Goal: Information Seeking & Learning: Learn about a topic

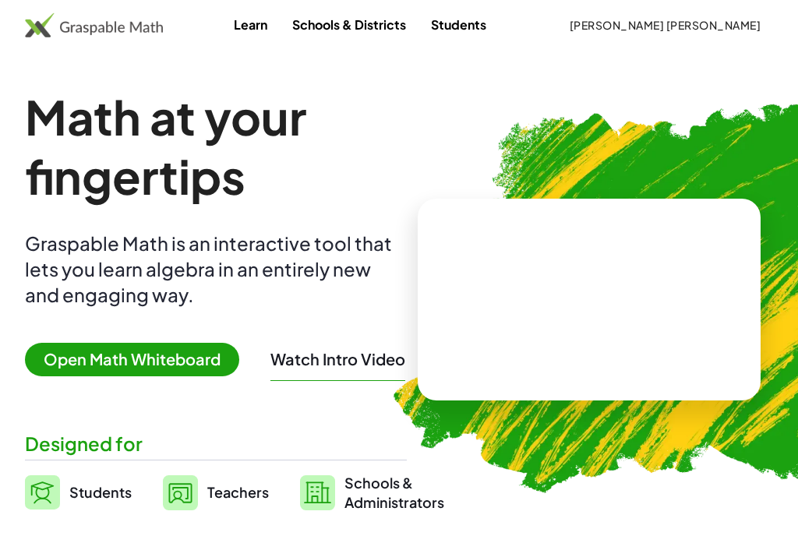
click at [83, 31] on img at bounding box center [94, 24] width 138 height 25
click at [273, 34] on link "Learn" at bounding box center [250, 24] width 58 height 29
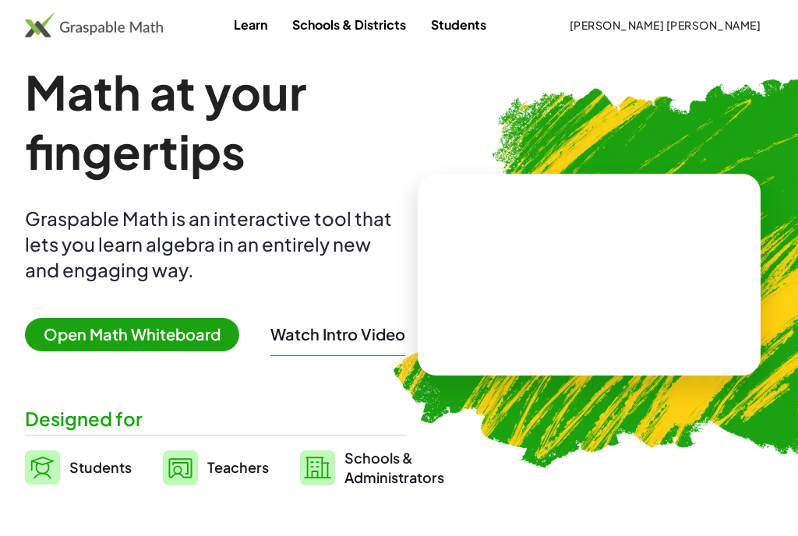
scroll to position [24, 0]
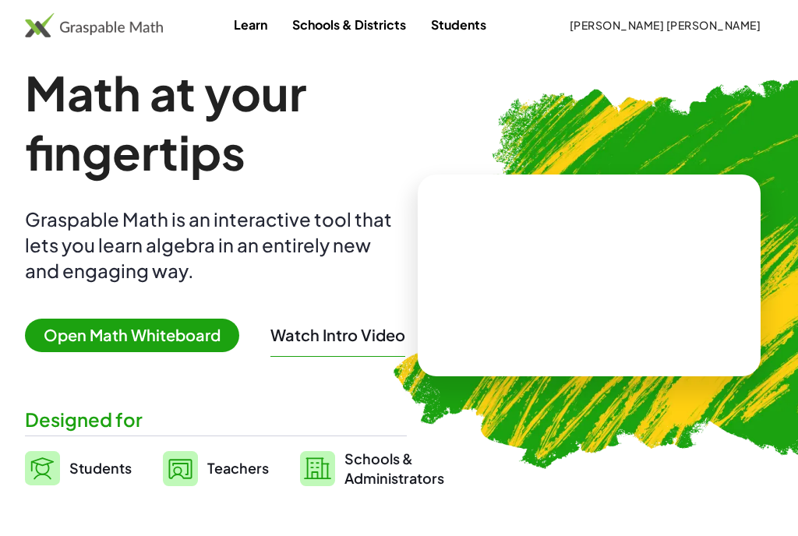
click at [152, 330] on span "Open Math Whiteboard" at bounding box center [132, 336] width 214 height 34
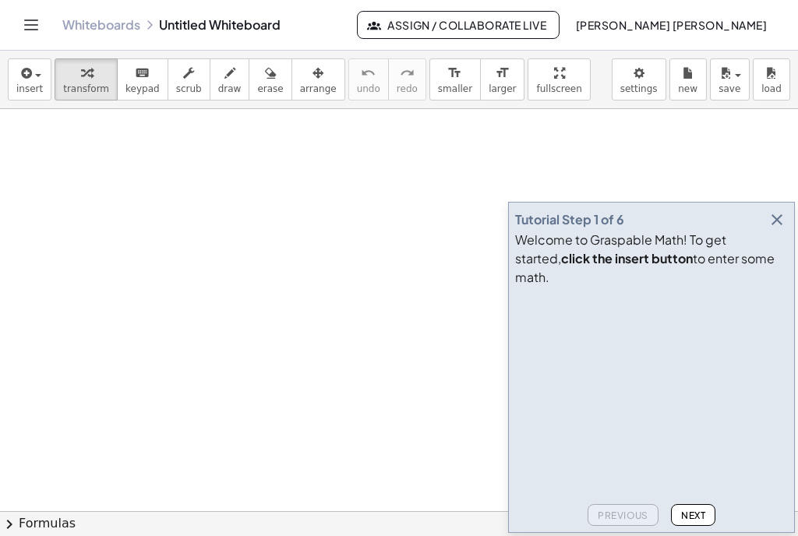
click at [781, 229] on icon "button" at bounding box center [777, 219] width 19 height 19
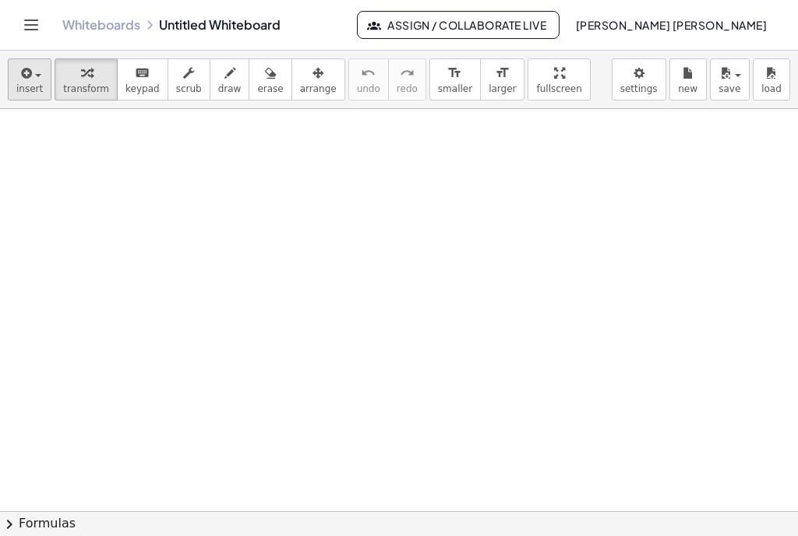
click at [36, 93] on span "insert" at bounding box center [29, 88] width 26 height 11
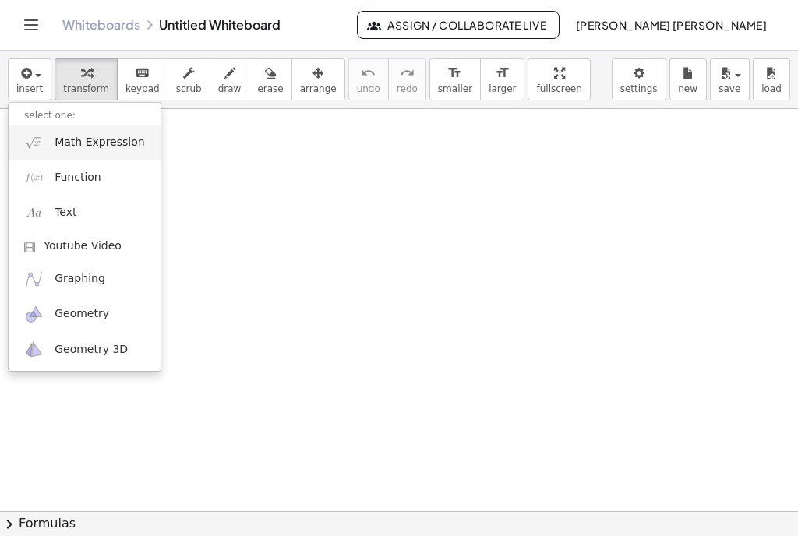
click at [65, 139] on span "Math Expression" at bounding box center [100, 143] width 90 height 16
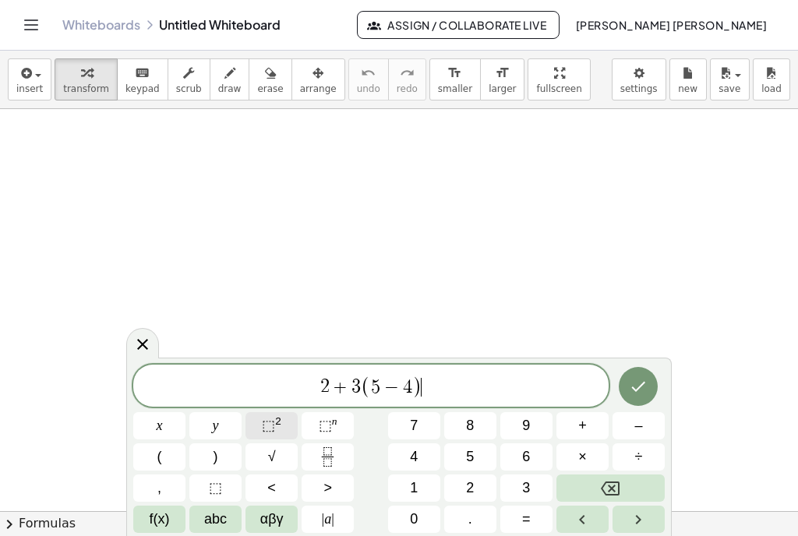
click at [262, 425] on span "⬚" at bounding box center [268, 426] width 13 height 16
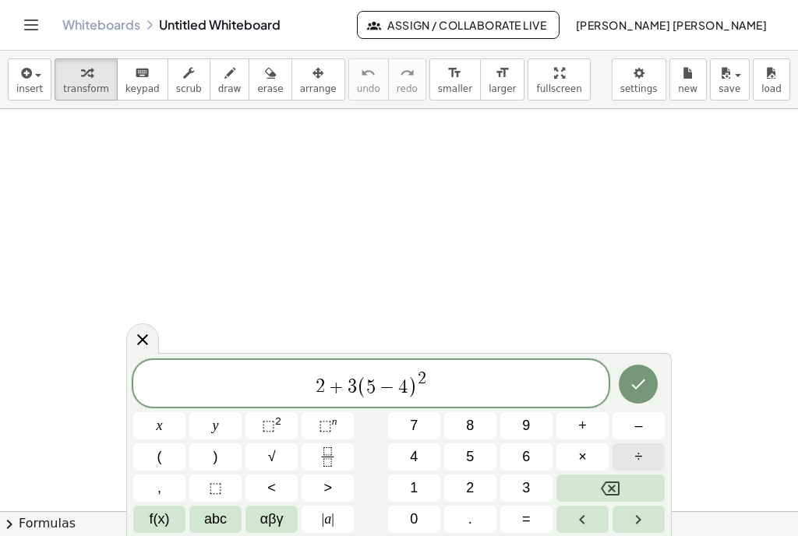
click at [637, 455] on span "÷" at bounding box center [639, 456] width 8 height 21
click at [625, 434] on button "–" at bounding box center [638, 425] width 52 height 27
click at [527, 488] on span "3" at bounding box center [526, 488] width 8 height 21
click at [319, 426] on span "⬚" at bounding box center [325, 426] width 13 height 16
click at [644, 390] on icon "Done" at bounding box center [638, 384] width 19 height 19
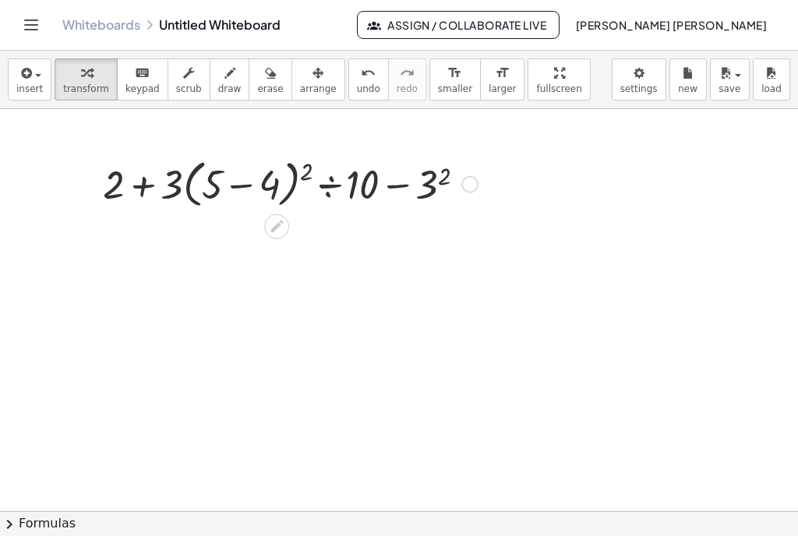
click at [243, 185] on div at bounding box center [290, 183] width 390 height 59
click at [243, 185] on div at bounding box center [291, 182] width 296 height 53
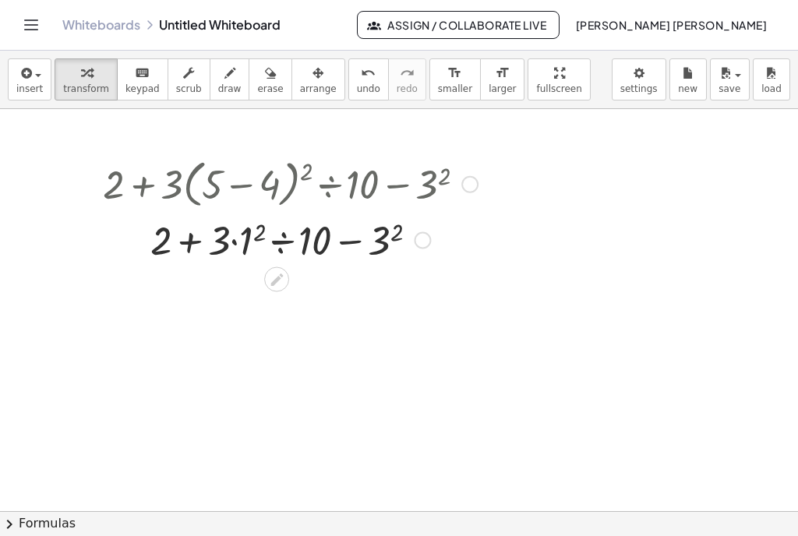
click at [260, 233] on div at bounding box center [290, 239] width 390 height 53
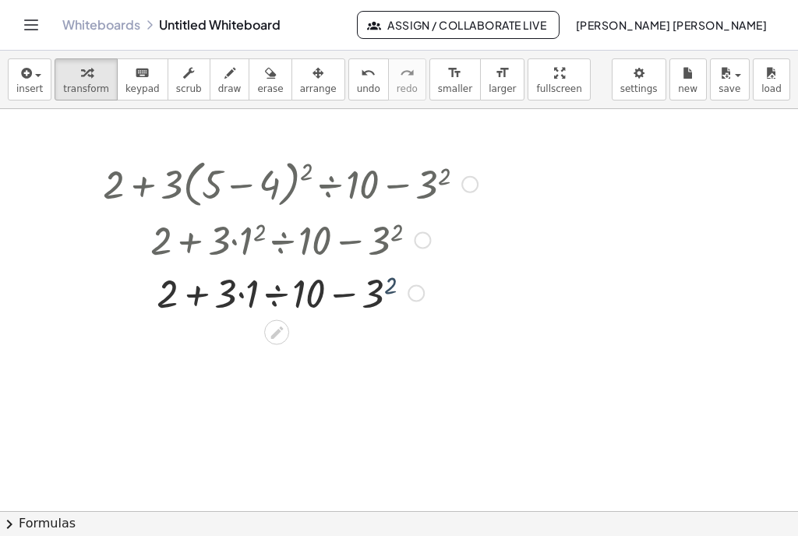
click at [390, 284] on div at bounding box center [290, 292] width 390 height 53
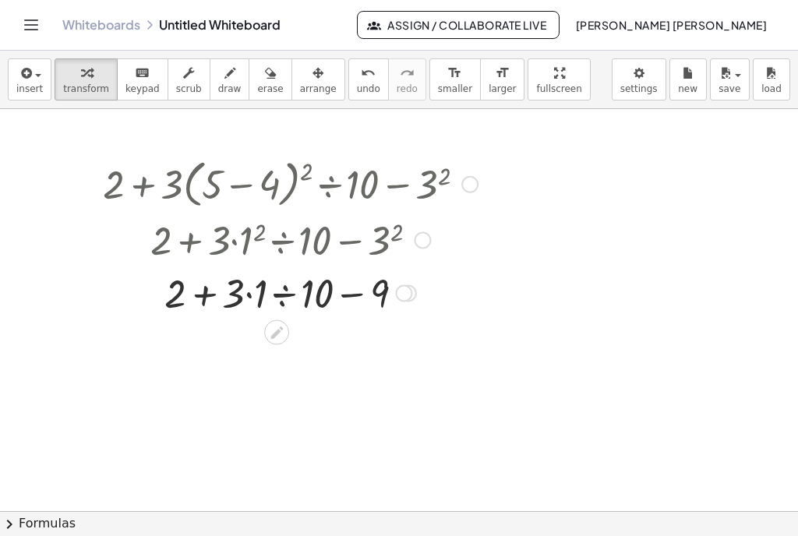
click at [249, 296] on div at bounding box center [290, 292] width 390 height 53
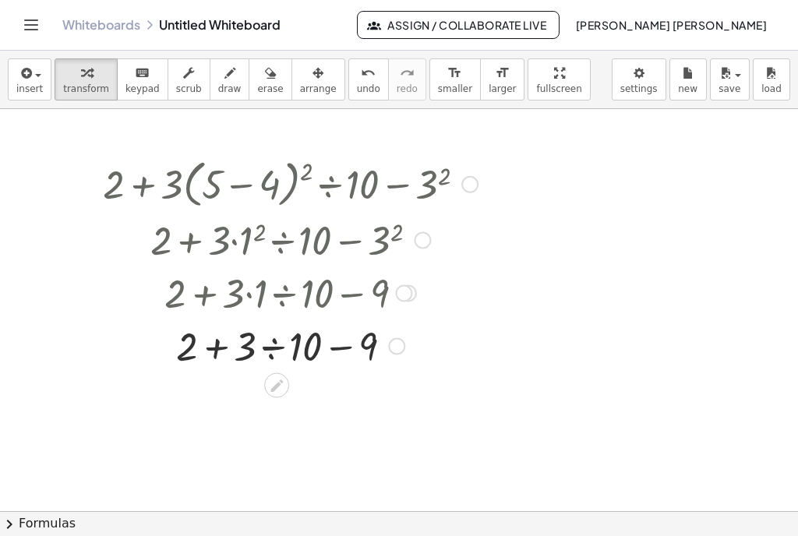
click at [273, 349] on div at bounding box center [290, 345] width 390 height 53
click at [236, 349] on div at bounding box center [290, 345] width 390 height 53
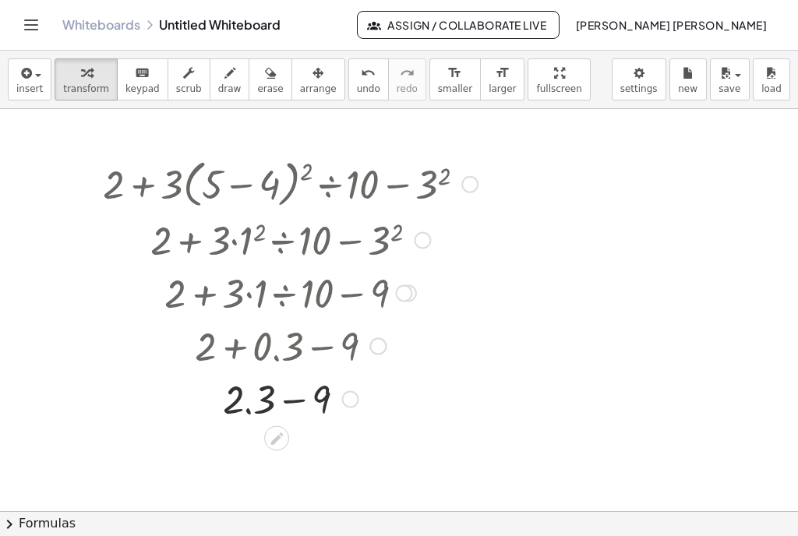
click at [291, 404] on div at bounding box center [290, 398] width 390 height 53
click at [357, 84] on span "undo" at bounding box center [368, 88] width 23 height 11
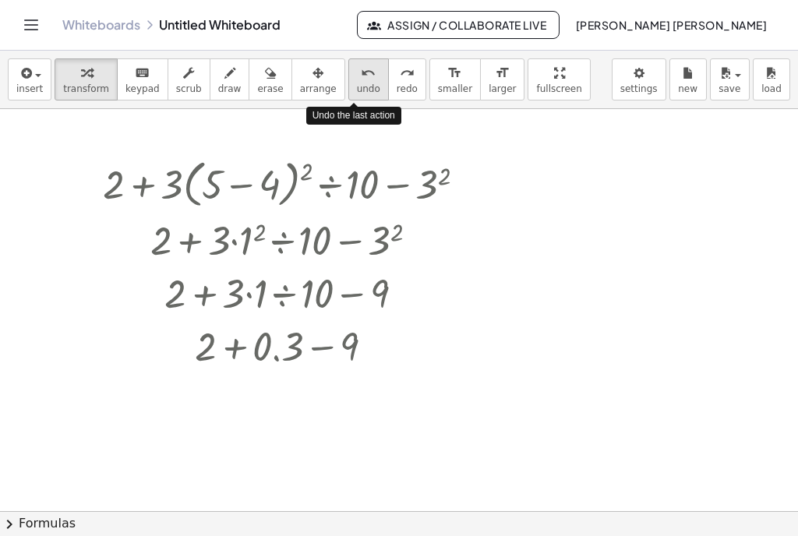
click at [361, 71] on icon "undo" at bounding box center [368, 73] width 15 height 19
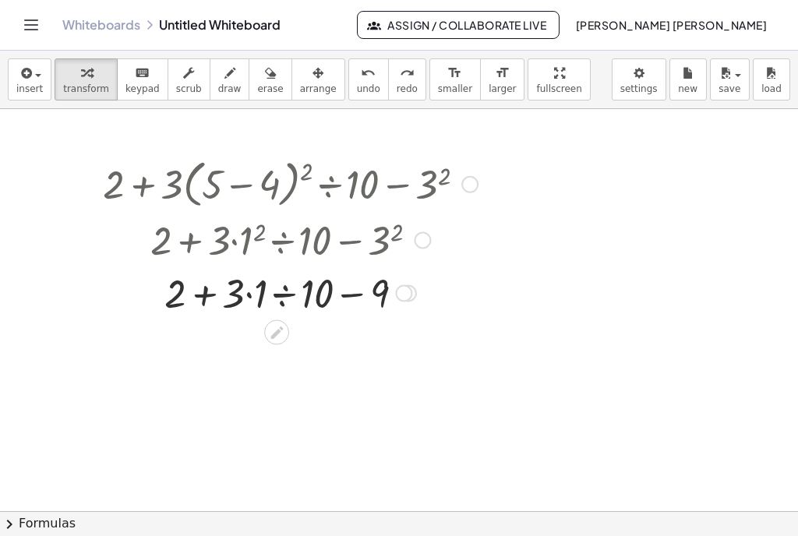
click at [204, 299] on div at bounding box center [289, 292] width 413 height 53
click at [249, 84] on button "erase" at bounding box center [270, 79] width 43 height 42
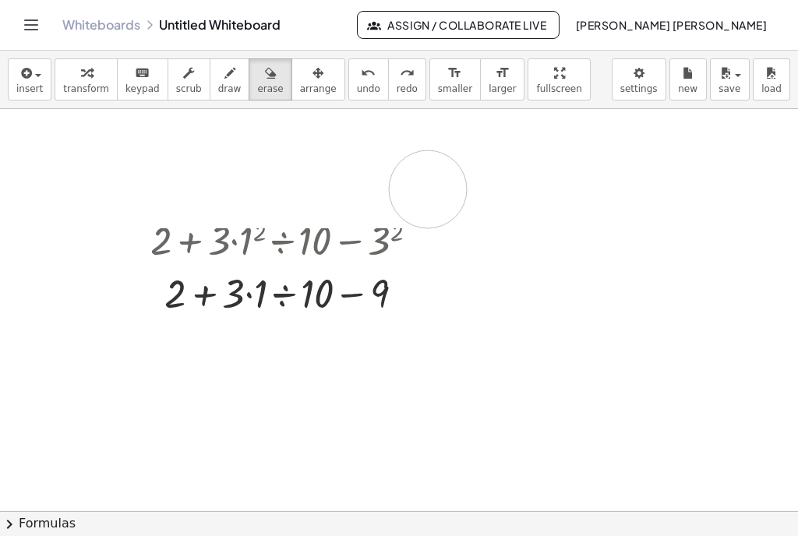
drag, startPoint x: 126, startPoint y: 189, endPoint x: 515, endPoint y: 188, distance: 388.8
click at [515, 189] on div at bounding box center [399, 519] width 798 height 821
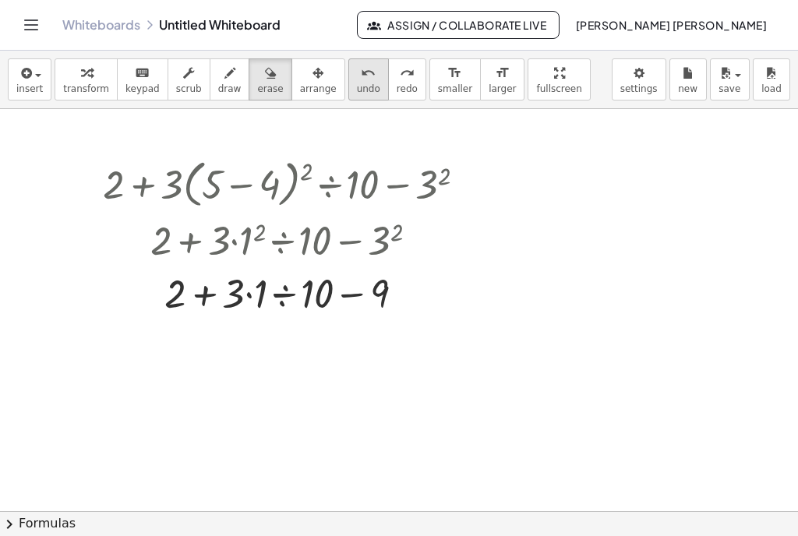
click at [357, 69] on div "undo" at bounding box center [368, 72] width 23 height 19
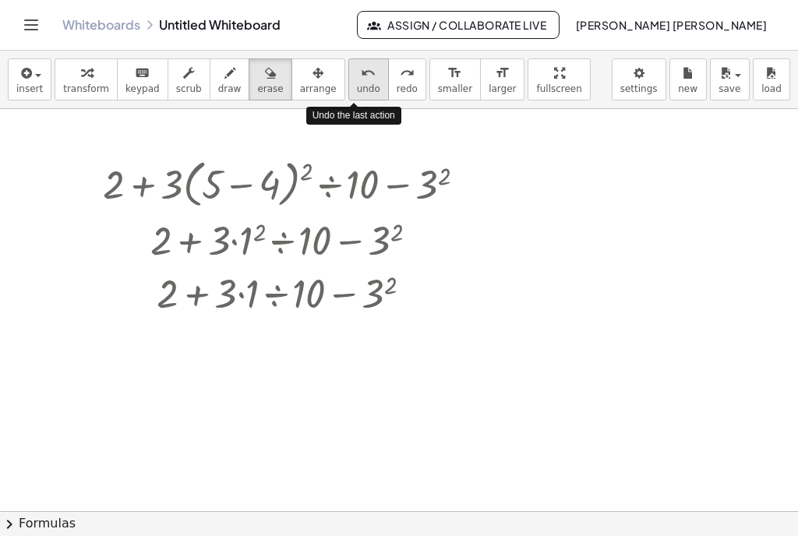
click at [357, 69] on div "undo" at bounding box center [368, 72] width 23 height 19
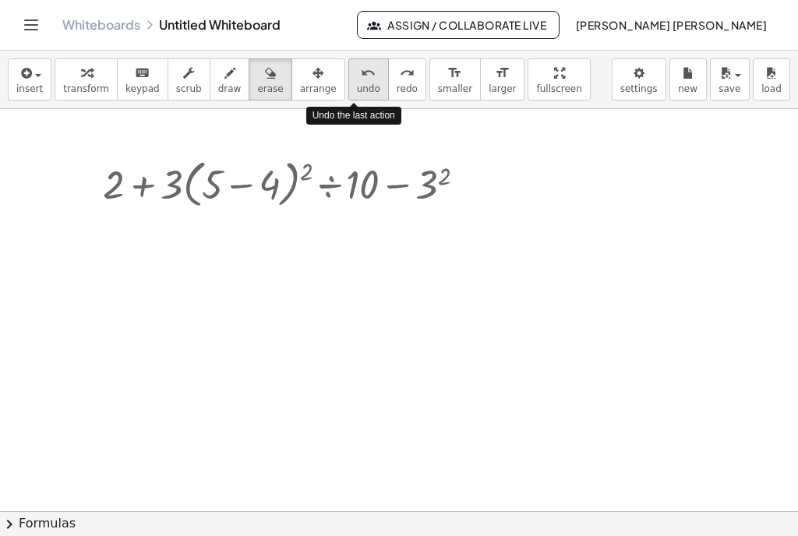
click at [357, 69] on div "undo" at bounding box center [368, 72] width 23 height 19
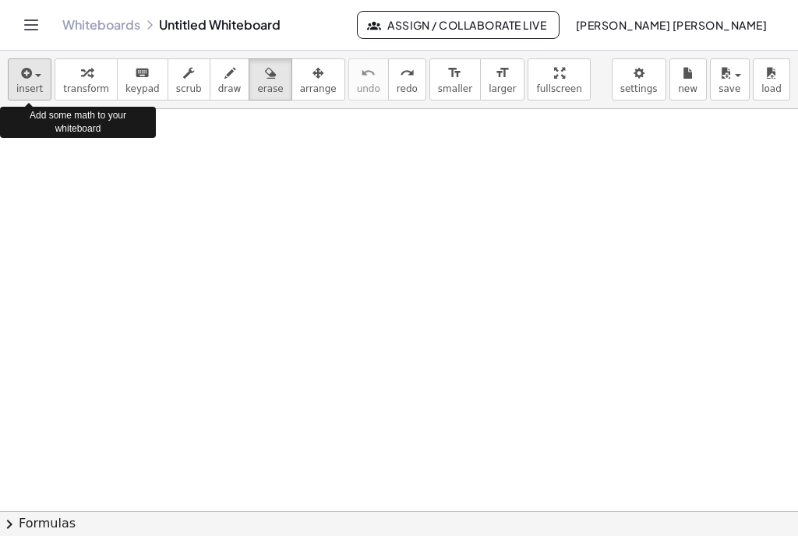
click at [16, 90] on span "insert" at bounding box center [29, 88] width 26 height 11
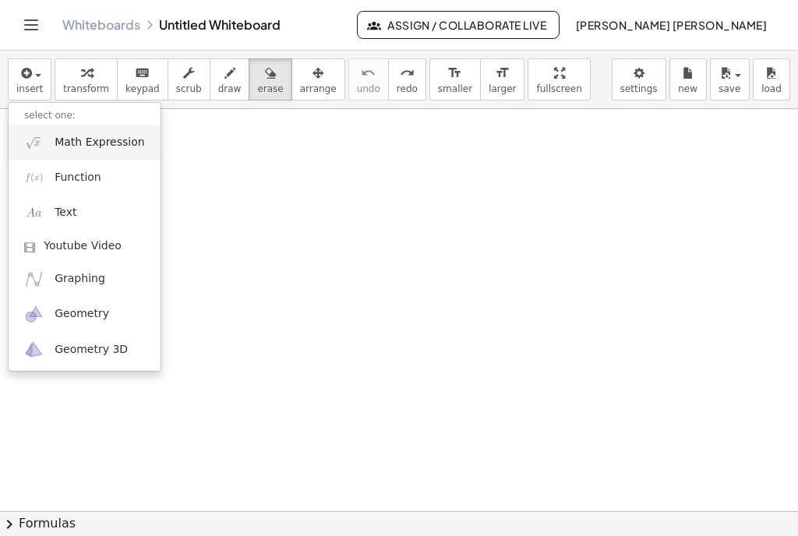
click at [57, 146] on span "Math Expression" at bounding box center [100, 143] width 90 height 16
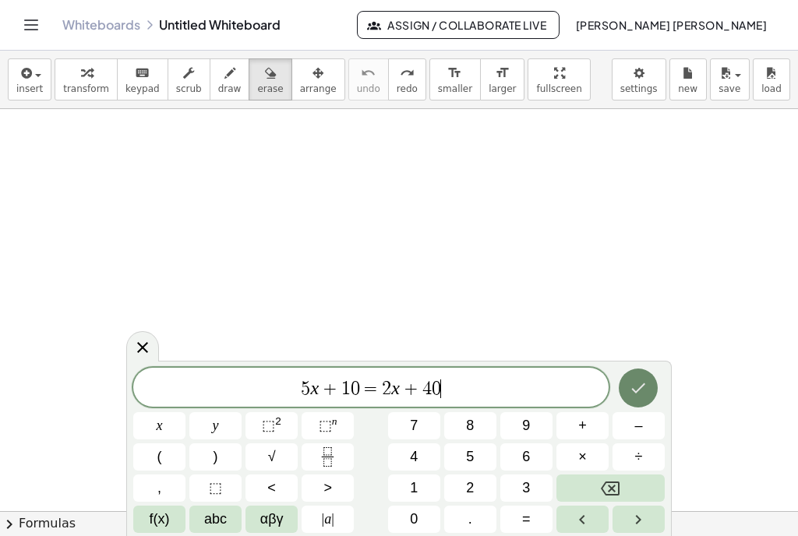
click at [655, 390] on button "Done" at bounding box center [638, 388] width 39 height 39
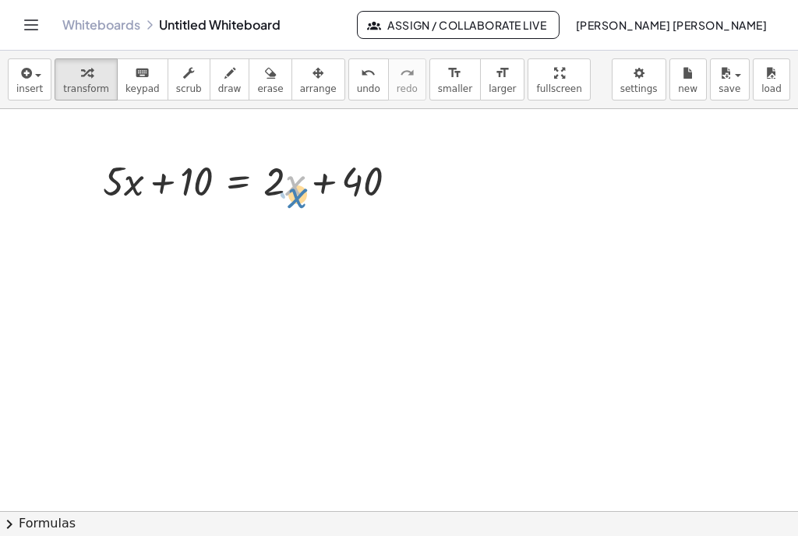
click at [294, 184] on div at bounding box center [256, 180] width 323 height 53
click at [296, 245] on div at bounding box center [399, 519] width 798 height 821
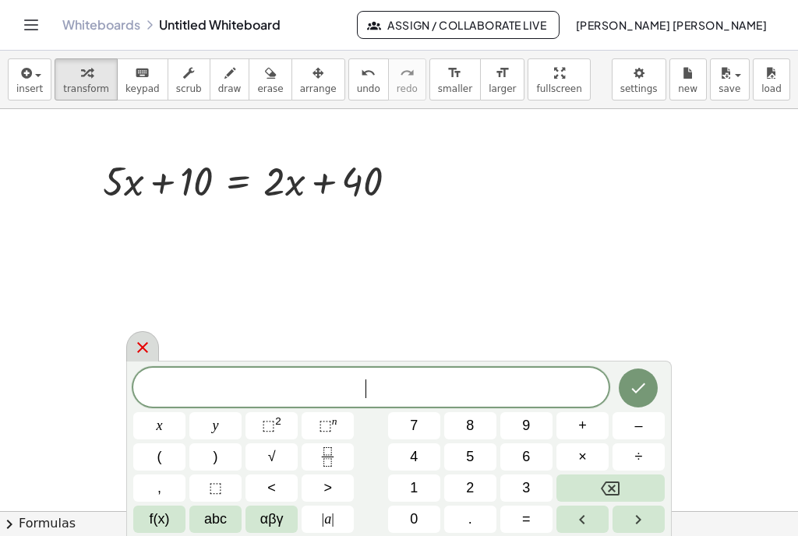
click at [145, 349] on icon at bounding box center [142, 347] width 11 height 11
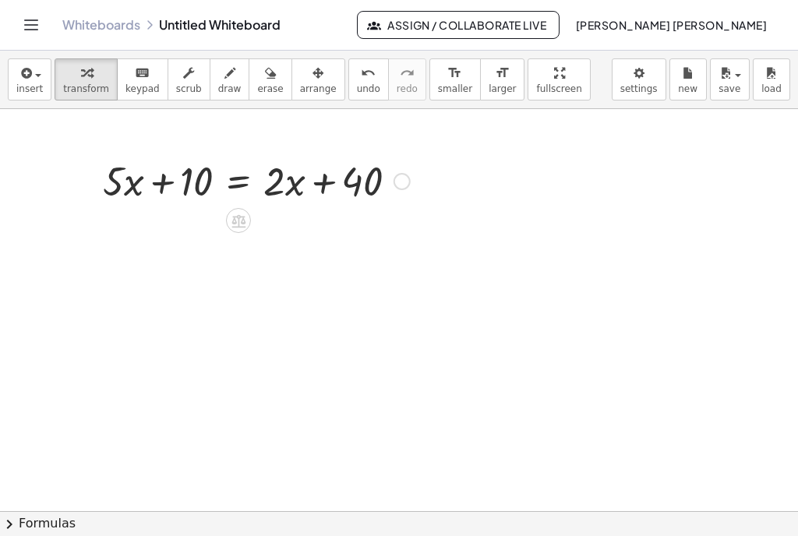
drag, startPoint x: 300, startPoint y: 207, endPoint x: 278, endPoint y: 175, distance: 39.3
click at [278, 175] on div "+ · 5 · x + 10 = + · 2 · x + 40" at bounding box center [250, 180] width 342 height 61
drag, startPoint x: 258, startPoint y: 136, endPoint x: 301, endPoint y: 208, distance: 83.5
click at [305, 212] on div at bounding box center [399, 519] width 798 height 821
click at [295, 238] on div at bounding box center [399, 519] width 798 height 821
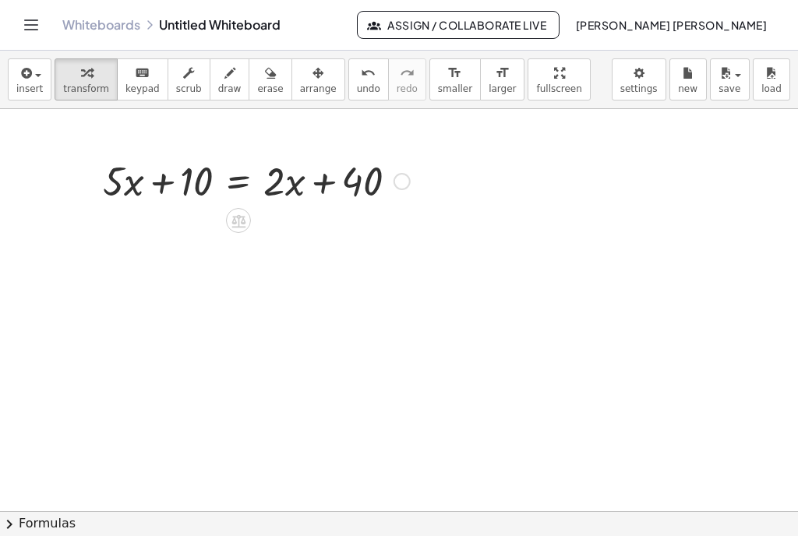
drag, startPoint x: 295, startPoint y: 213, endPoint x: 273, endPoint y: 169, distance: 49.1
click at [277, 169] on div "+ · 5 · x + 10 = + · 2 · x + 40" at bounding box center [399, 519] width 798 height 821
click at [241, 223] on icon at bounding box center [238, 220] width 14 height 13
click at [287, 270] on div at bounding box center [399, 519] width 798 height 821
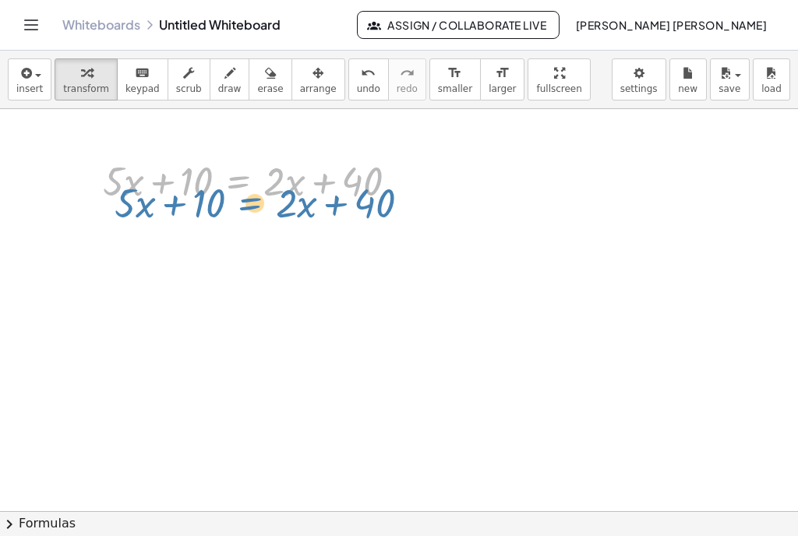
drag, startPoint x: 262, startPoint y: 164, endPoint x: 270, endPoint y: 171, distance: 11.6
click at [270, 171] on div at bounding box center [256, 180] width 323 height 53
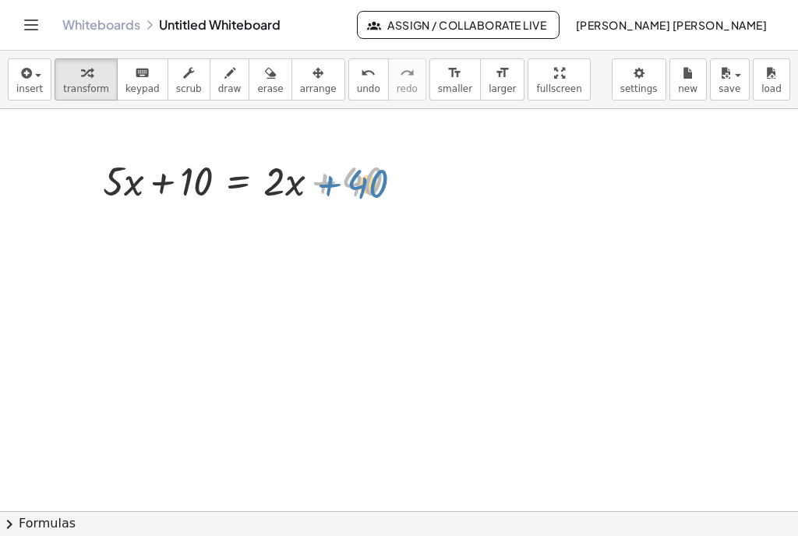
click at [327, 187] on div at bounding box center [256, 180] width 323 height 53
drag, startPoint x: 161, startPoint y: 185, endPoint x: 366, endPoint y: 168, distance: 206.4
click at [366, 168] on div at bounding box center [256, 180] width 323 height 53
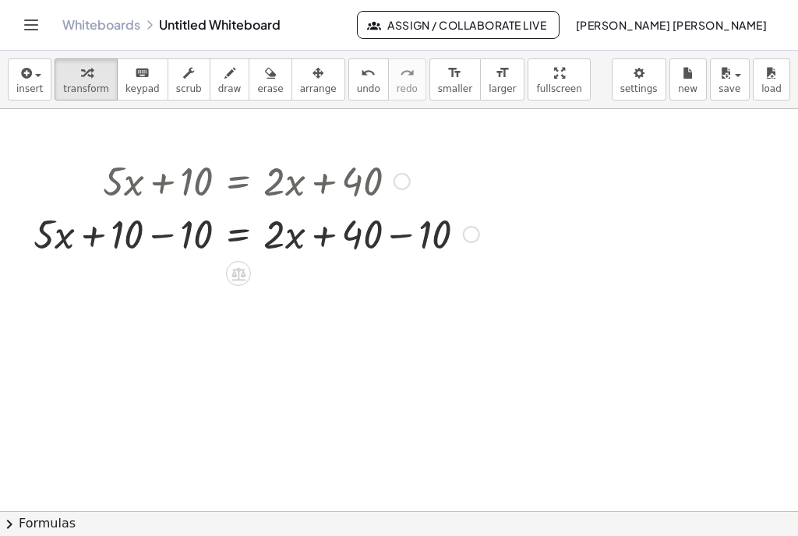
click at [401, 235] on div at bounding box center [256, 232] width 461 height 53
click at [238, 235] on div "+ · 5 · x = + · 2 · x + 40 + 10 − 10 − 10" at bounding box center [238, 235] width 0 height 0
click at [158, 239] on div at bounding box center [222, 232] width 393 height 53
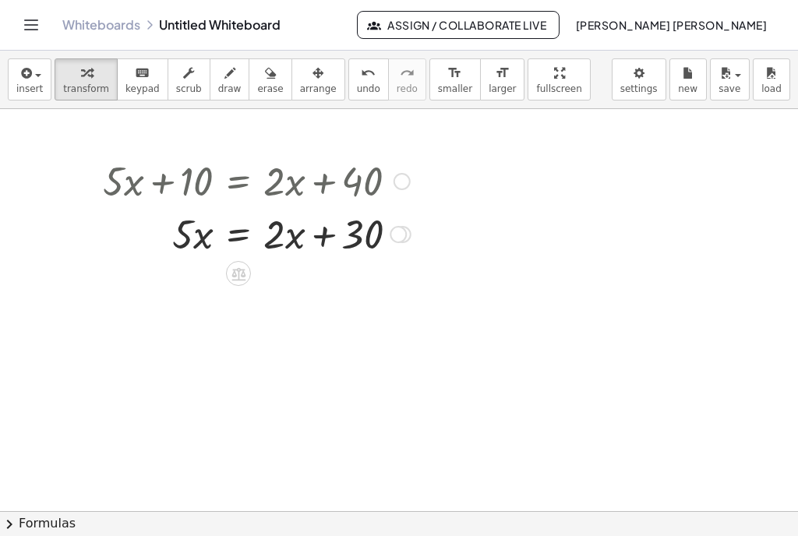
drag, startPoint x: 302, startPoint y: 266, endPoint x: 273, endPoint y: 224, distance: 51.0
click at [273, 224] on div "+ · 5 · x + 10 = + · 2 · x + 40 + · 5 · x + 10 − 10 = + · 2 · x + 40 − 10 + · 5…" at bounding box center [399, 519] width 798 height 821
click at [274, 225] on div at bounding box center [256, 232] width 323 height 53
click at [314, 333] on div at bounding box center [399, 519] width 798 height 821
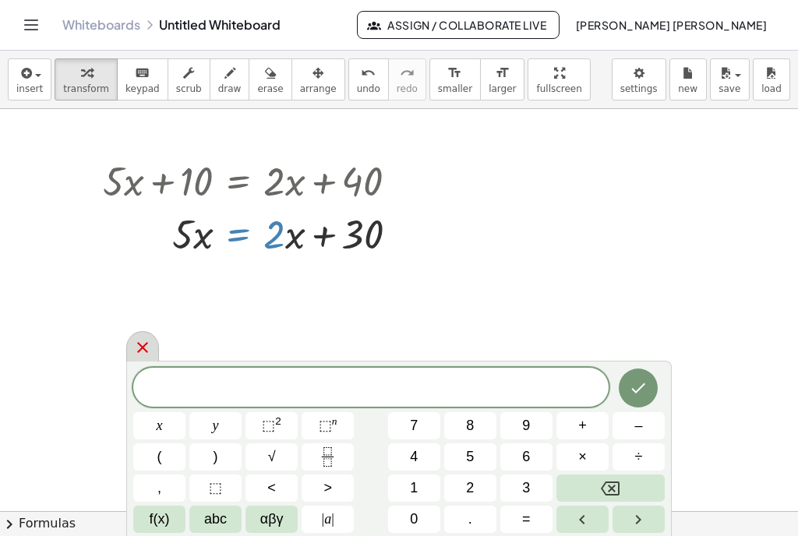
click at [137, 346] on icon at bounding box center [142, 347] width 19 height 19
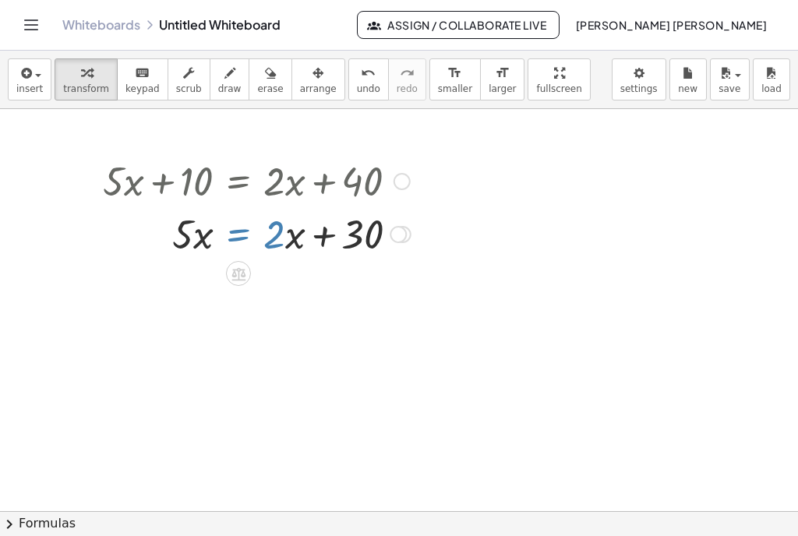
click at [295, 261] on div "+ · 5 · x + 10 = + · 2 · x + 40 + · 5 · x + 10 − 10 = + · 2 · x + 40 − 10 + · 5…" at bounding box center [250, 207] width 343 height 114
click at [298, 266] on div at bounding box center [399, 519] width 798 height 821
click at [245, 236] on div at bounding box center [256, 232] width 323 height 53
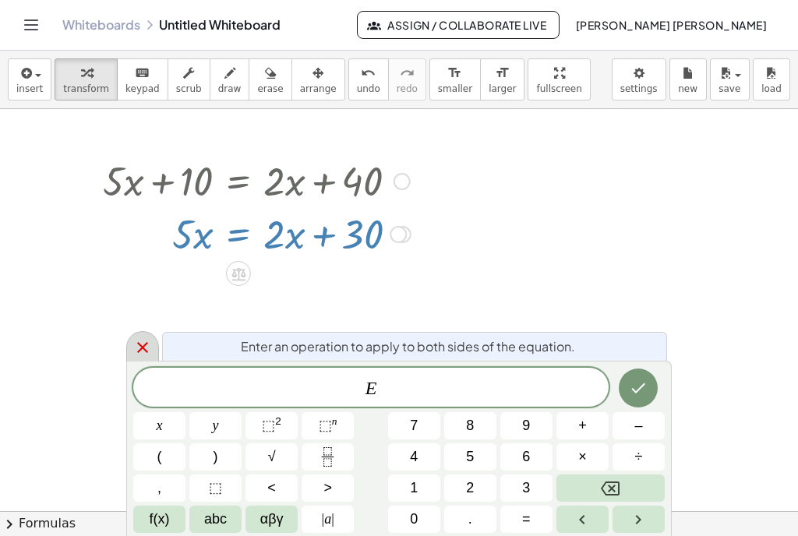
click at [145, 344] on icon at bounding box center [142, 347] width 19 height 19
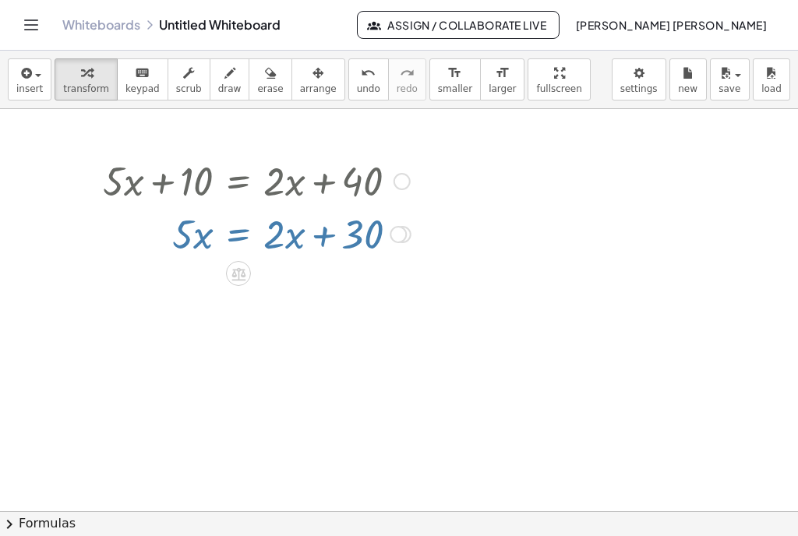
click at [266, 270] on div at bounding box center [399, 519] width 798 height 821
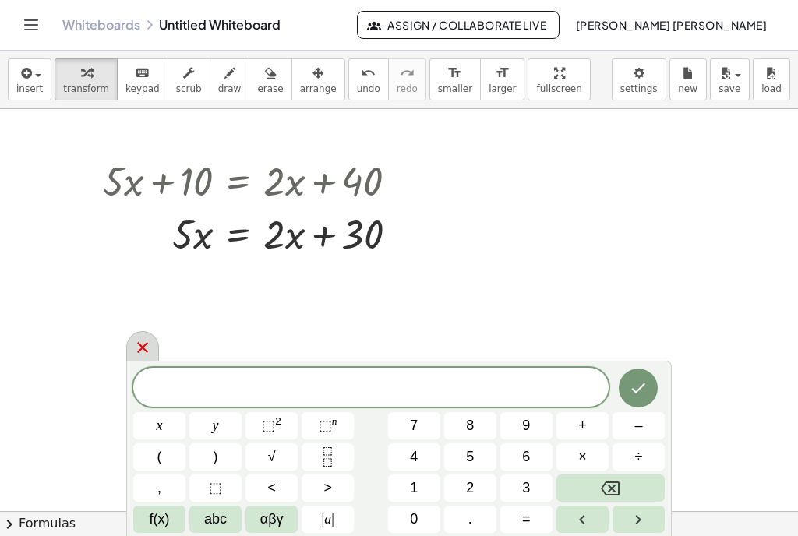
click at [143, 344] on icon at bounding box center [142, 347] width 19 height 19
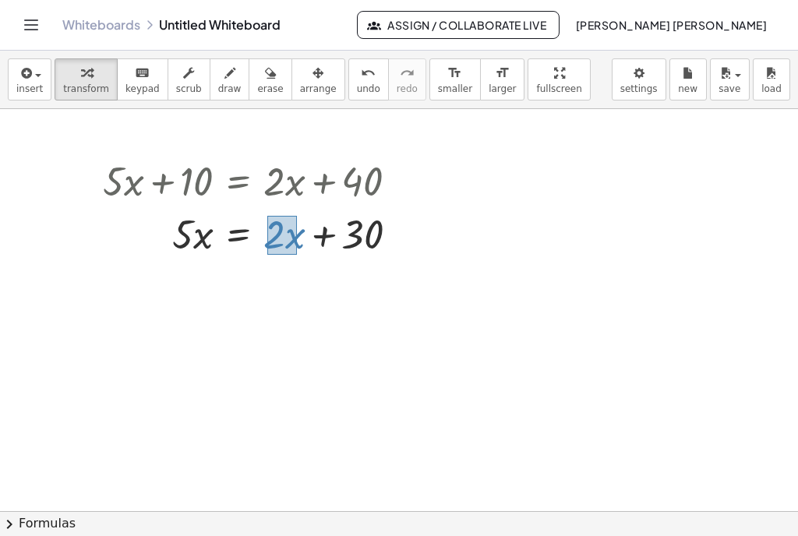
drag, startPoint x: 267, startPoint y: 216, endPoint x: 297, endPoint y: 255, distance: 48.9
drag, startPoint x: 288, startPoint y: 244, endPoint x: 307, endPoint y: 246, distance: 19.6
click at [307, 246] on div at bounding box center [256, 232] width 323 height 53
drag, startPoint x: 300, startPoint y: 259, endPoint x: 269, endPoint y: 222, distance: 48.1
click at [269, 222] on div at bounding box center [256, 232] width 323 height 53
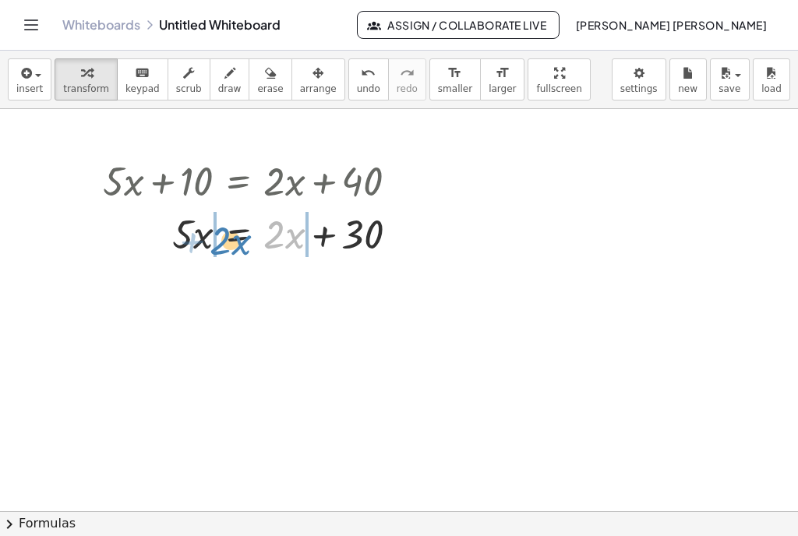
drag, startPoint x: 289, startPoint y: 239, endPoint x: 235, endPoint y: 245, distance: 54.9
click at [235, 245] on div at bounding box center [256, 232] width 323 height 53
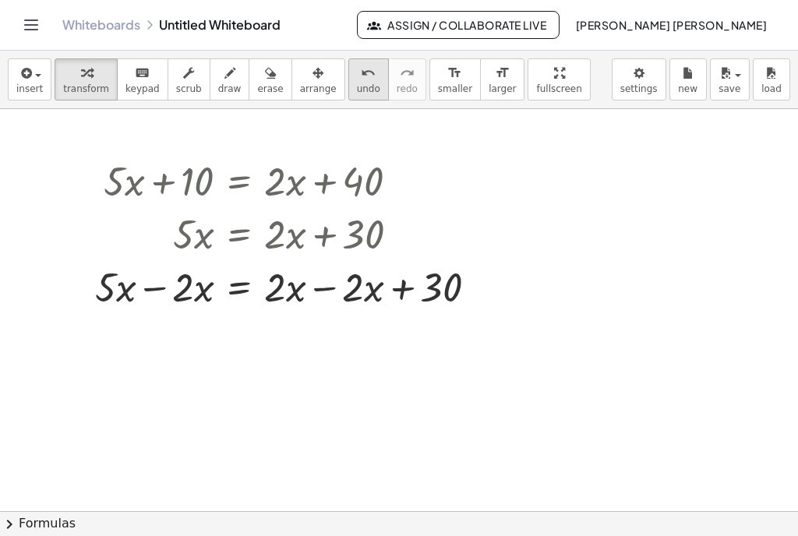
click at [361, 79] on icon "undo" at bounding box center [368, 73] width 15 height 19
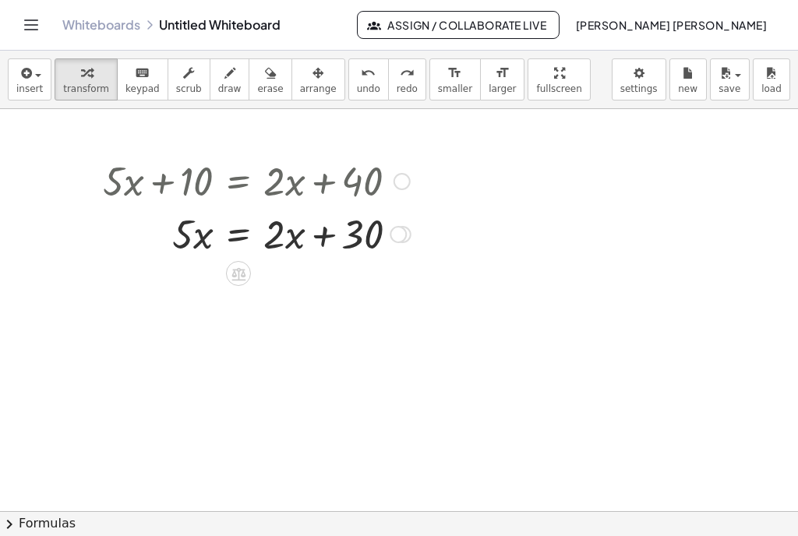
click at [238, 233] on div at bounding box center [256, 232] width 323 height 53
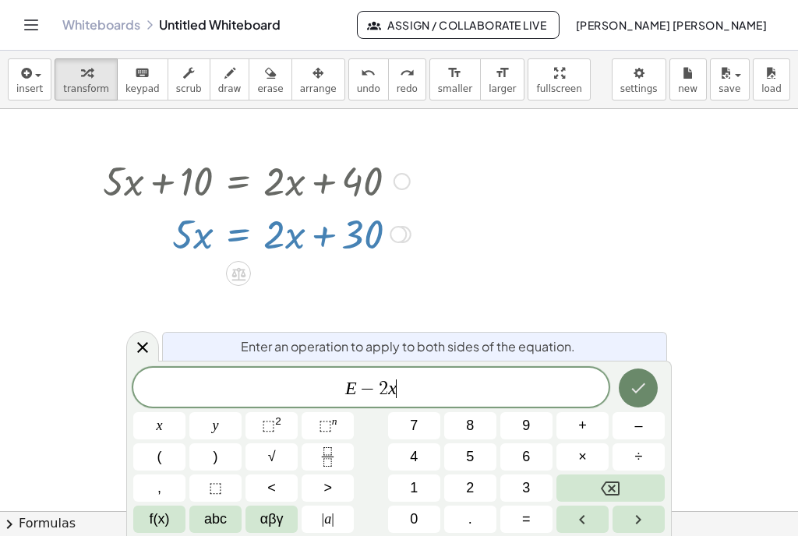
click at [645, 396] on icon "Done" at bounding box center [638, 388] width 19 height 19
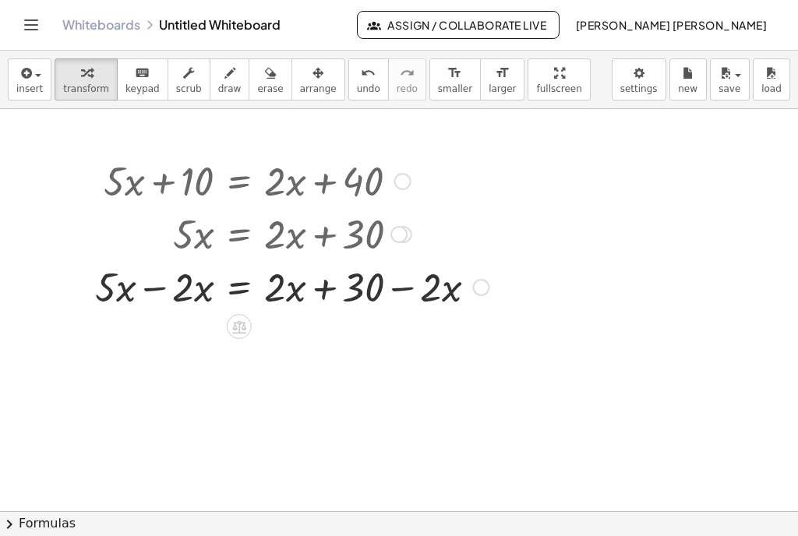
click at [153, 291] on div at bounding box center [291, 285] width 409 height 53
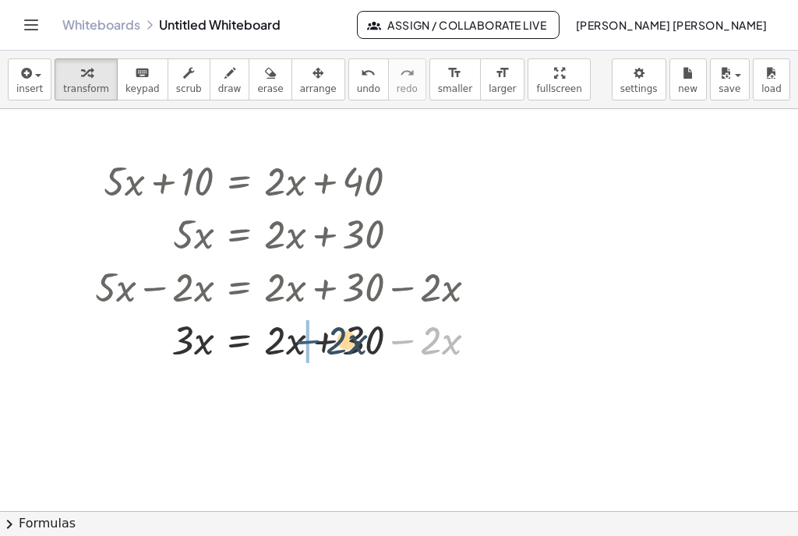
drag, startPoint x: 404, startPoint y: 341, endPoint x: 309, endPoint y: 341, distance: 95.1
click at [309, 341] on div at bounding box center [291, 338] width 409 height 53
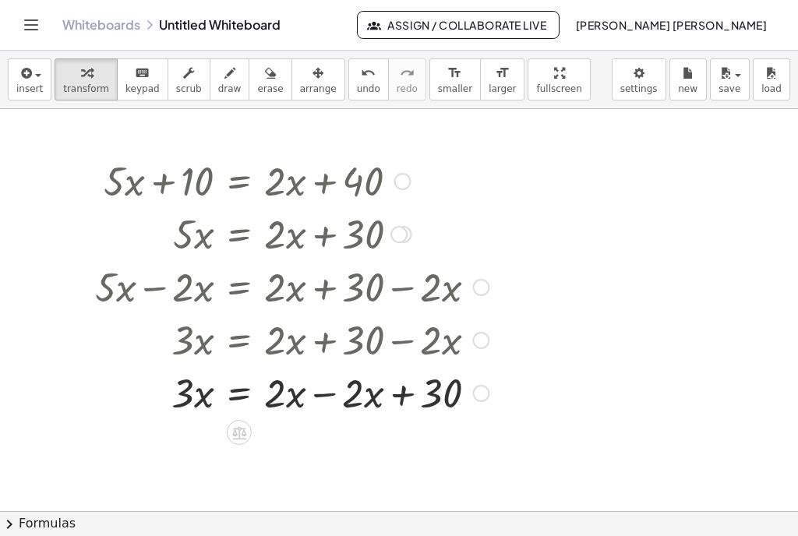
click at [322, 399] on div at bounding box center [291, 391] width 409 height 53
click at [322, 399] on div at bounding box center [320, 393] width 17 height 17
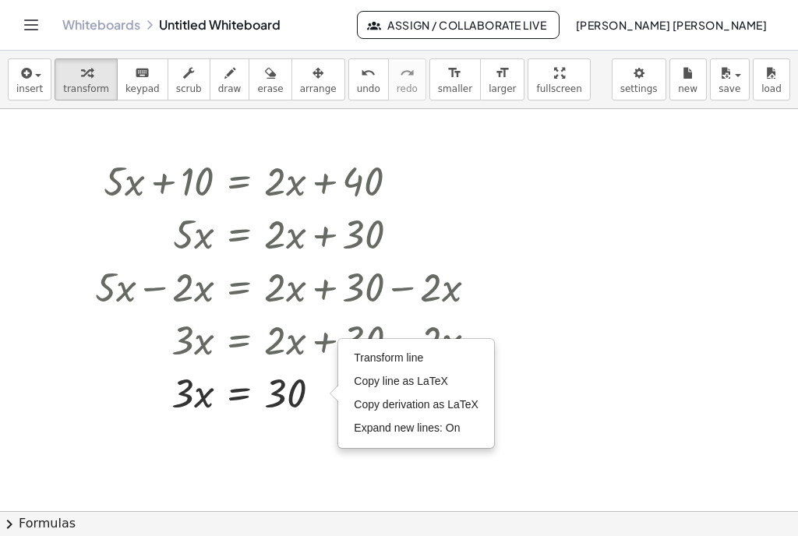
click at [290, 488] on div at bounding box center [399, 519] width 798 height 821
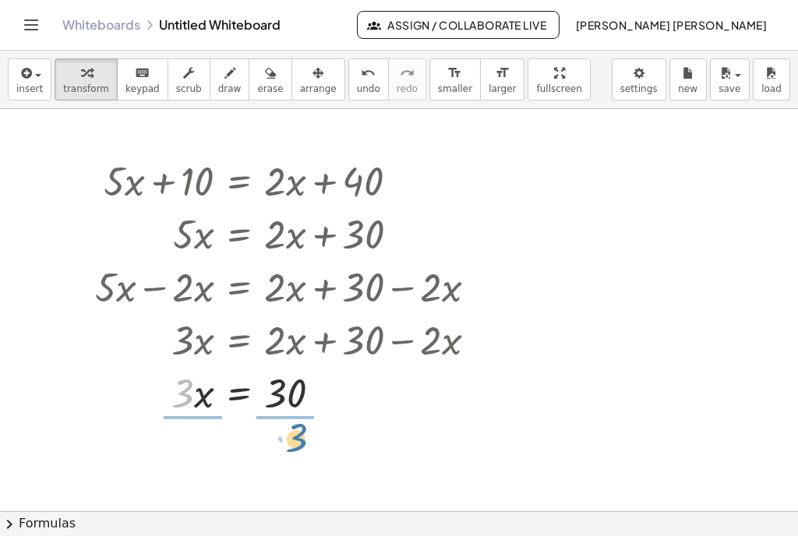
drag, startPoint x: 182, startPoint y: 401, endPoint x: 296, endPoint y: 446, distance: 122.1
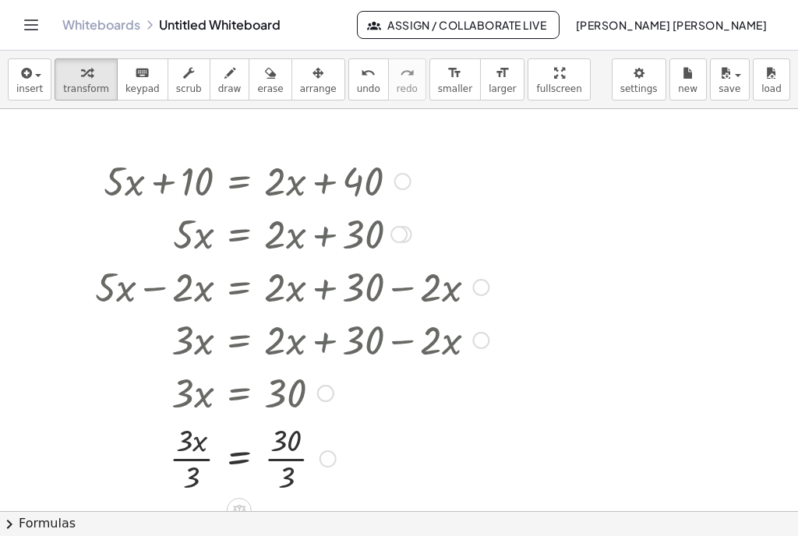
click at [286, 456] on div at bounding box center [291, 457] width 409 height 78
click at [175, 461] on div at bounding box center [291, 457] width 409 height 78
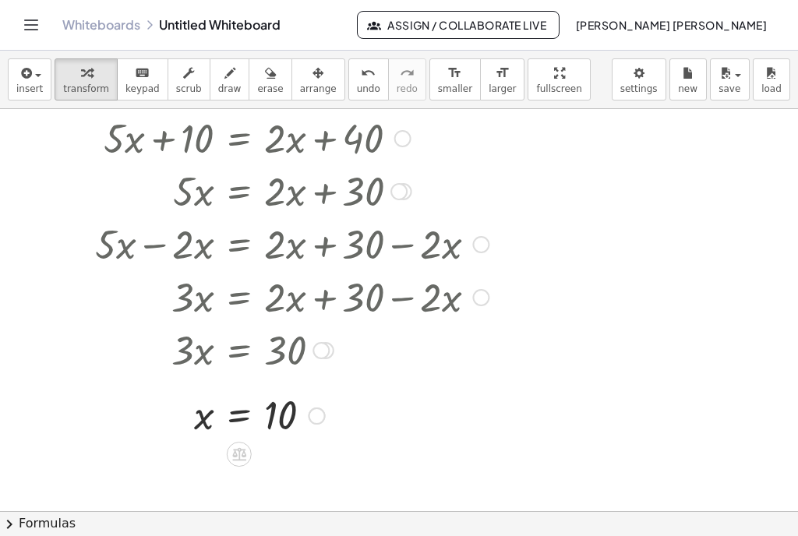
scroll to position [38, 0]
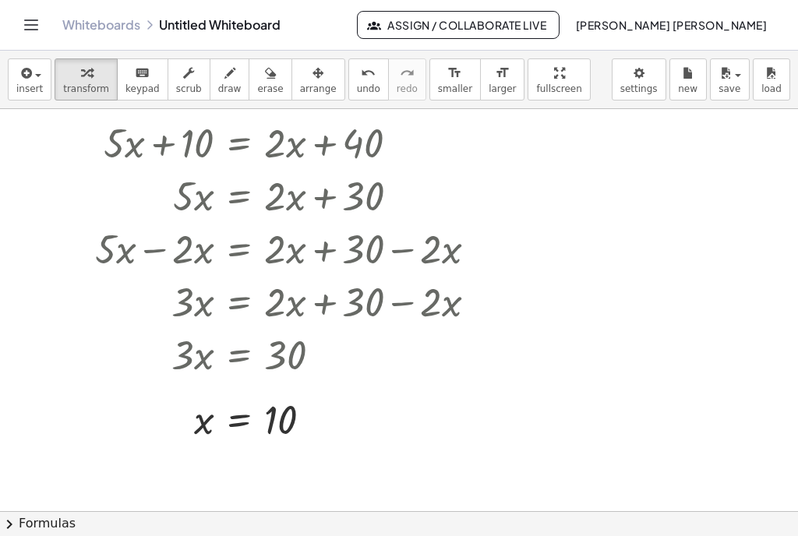
click at [30, 19] on icon "Toggle navigation" at bounding box center [31, 25] width 19 height 19
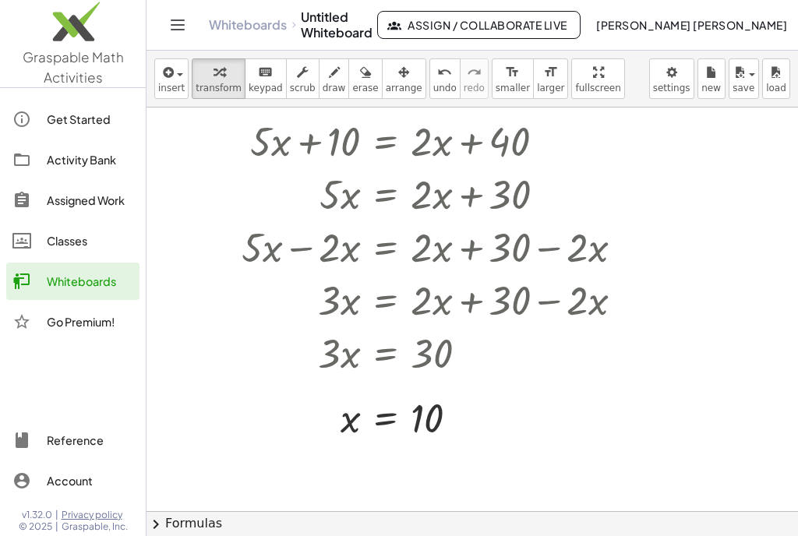
click at [51, 161] on div "Activity Bank" at bounding box center [90, 159] width 86 height 19
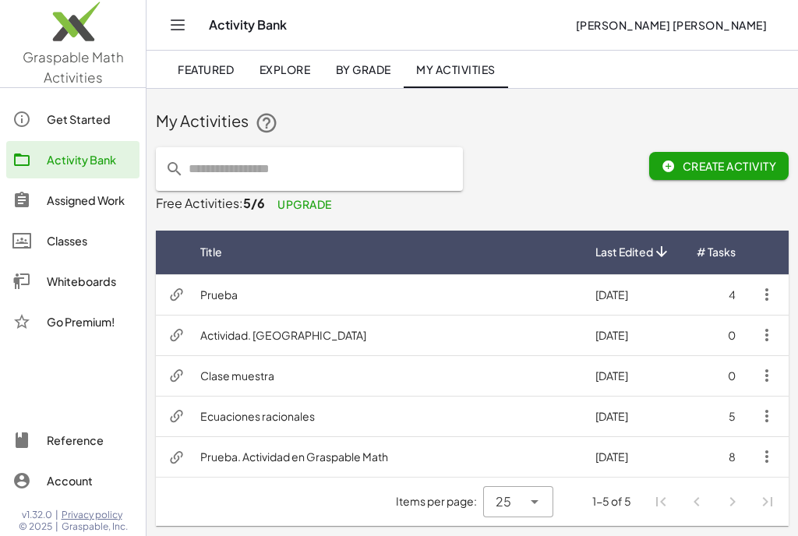
click at [283, 66] on span "Explore" at bounding box center [284, 69] width 51 height 14
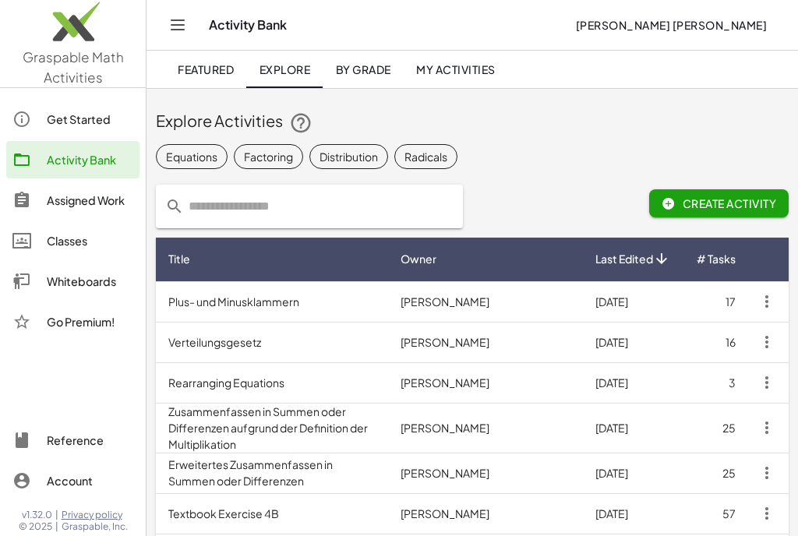
click at [270, 201] on input "text" at bounding box center [319, 207] width 270 height 44
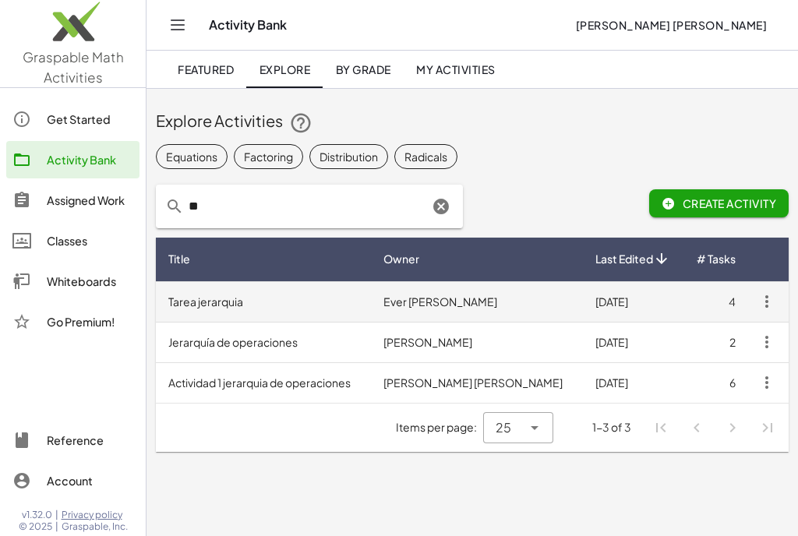
type input "*"
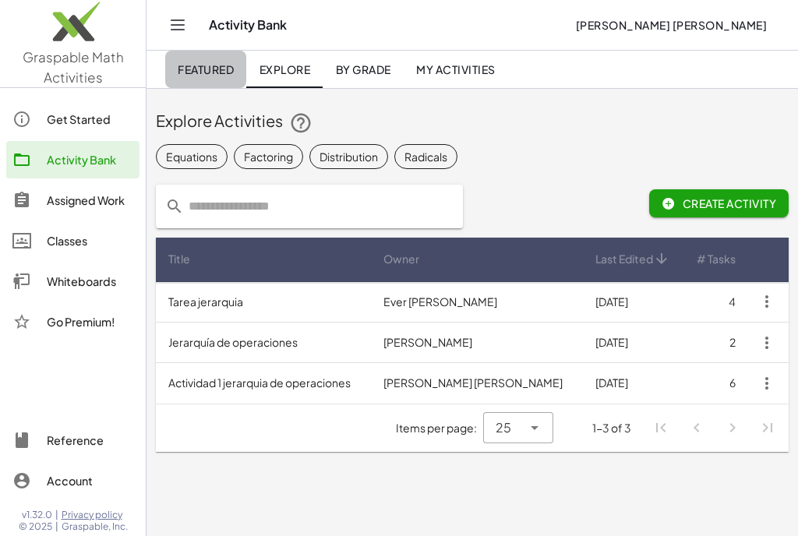
click at [198, 59] on link "Featured" at bounding box center [205, 69] width 81 height 37
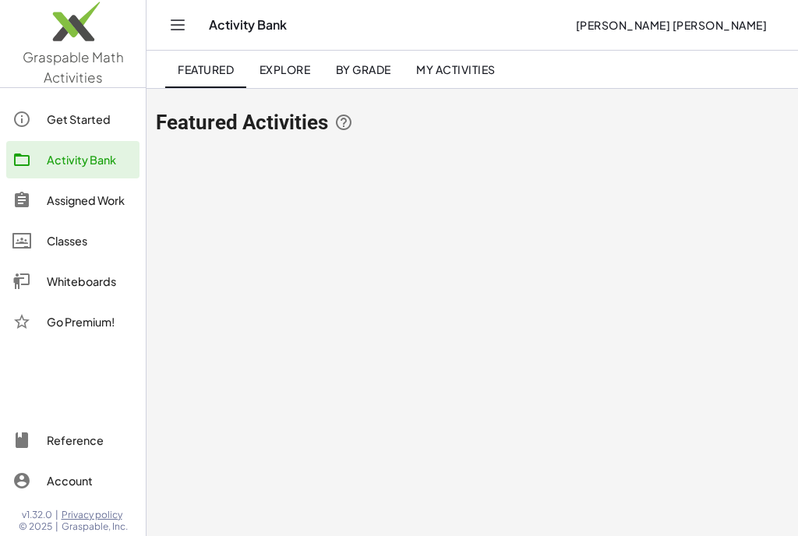
click at [266, 72] on span "Explore" at bounding box center [284, 69] width 51 height 14
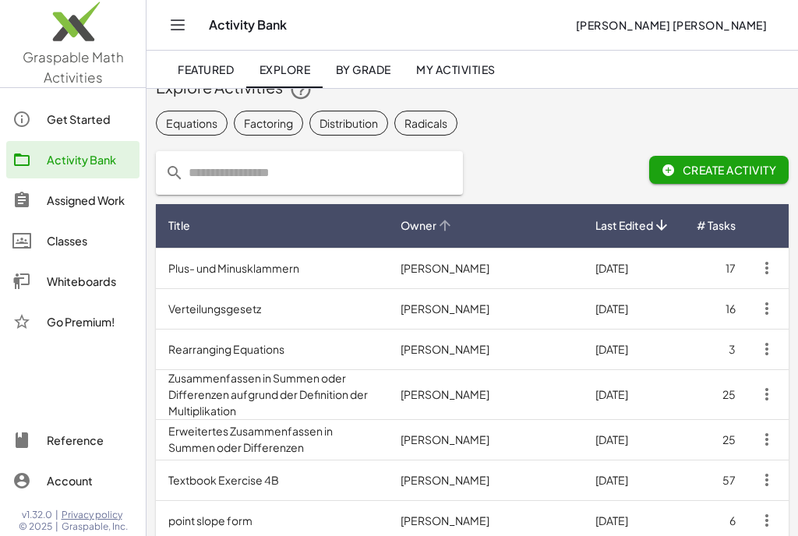
scroll to position [34, 0]
click at [333, 175] on input "text" at bounding box center [319, 173] width 270 height 44
click at [188, 158] on input "text" at bounding box center [319, 173] width 270 height 44
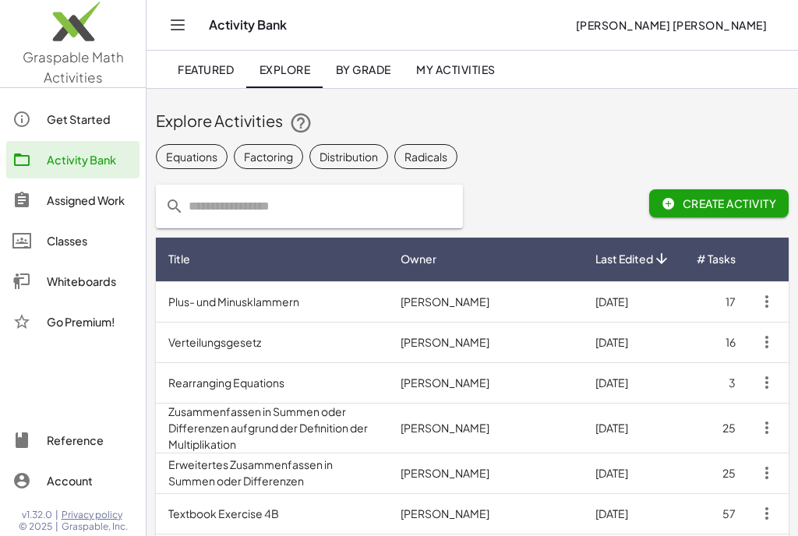
scroll to position [0, 0]
click at [276, 80] on link "Explore" at bounding box center [284, 69] width 76 height 37
click at [214, 69] on span "Featured" at bounding box center [206, 69] width 56 height 14
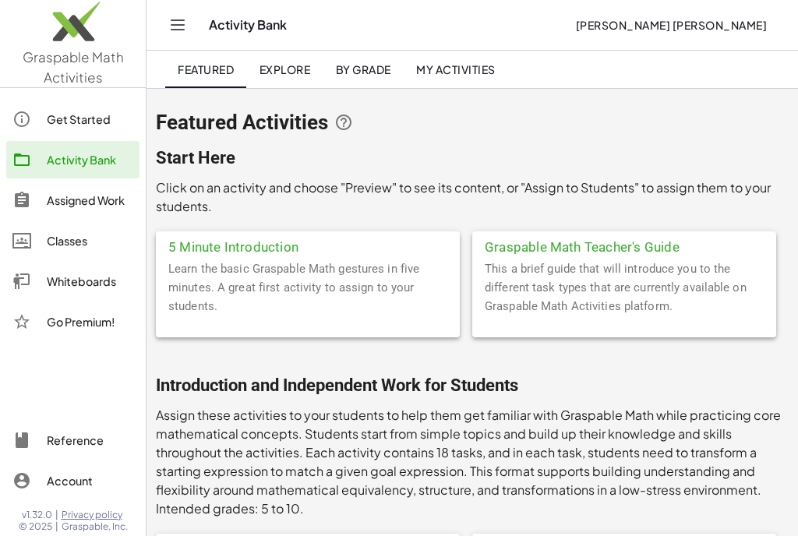
click at [309, 75] on span "Explore" at bounding box center [284, 69] width 51 height 14
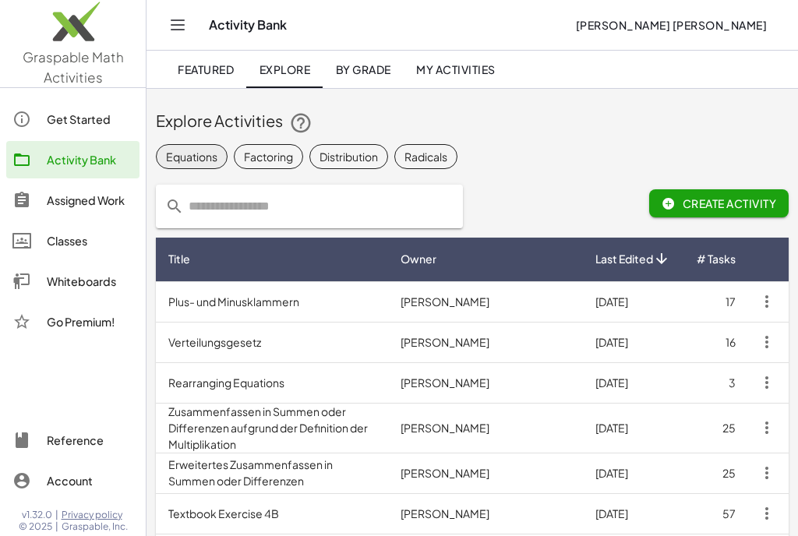
click at [199, 161] on div "Equations" at bounding box center [191, 157] width 51 height 16
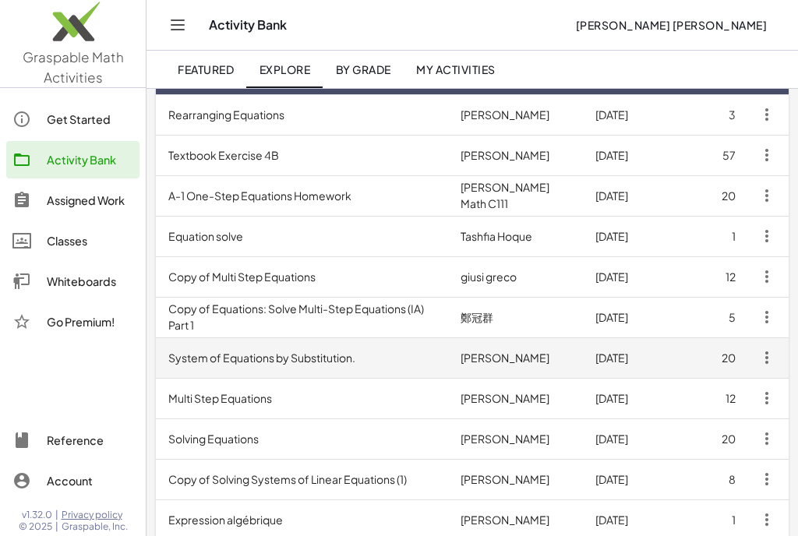
scroll to position [230, 0]
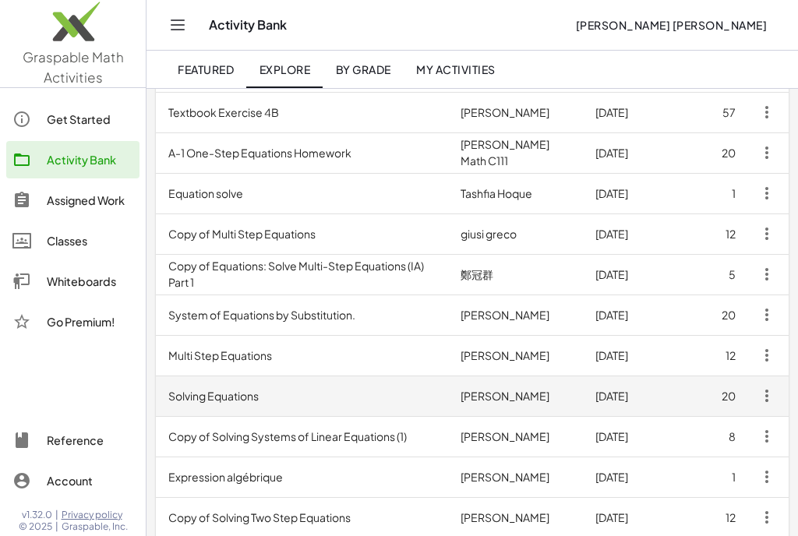
click at [230, 394] on td "Solving Equations" at bounding box center [302, 396] width 292 height 41
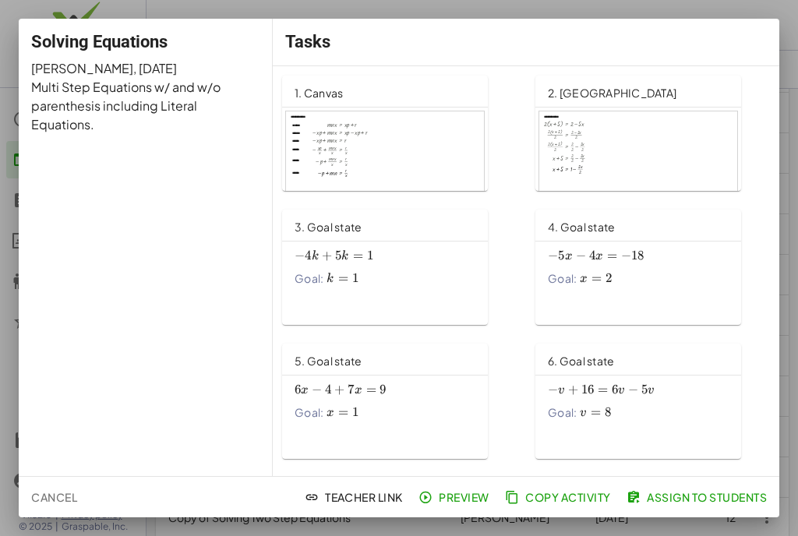
click at [362, 168] on div at bounding box center [385, 167] width 198 height 112
click at [374, 280] on div "Goal: k = 1 k=1 k = 1" at bounding box center [385, 278] width 181 height 16
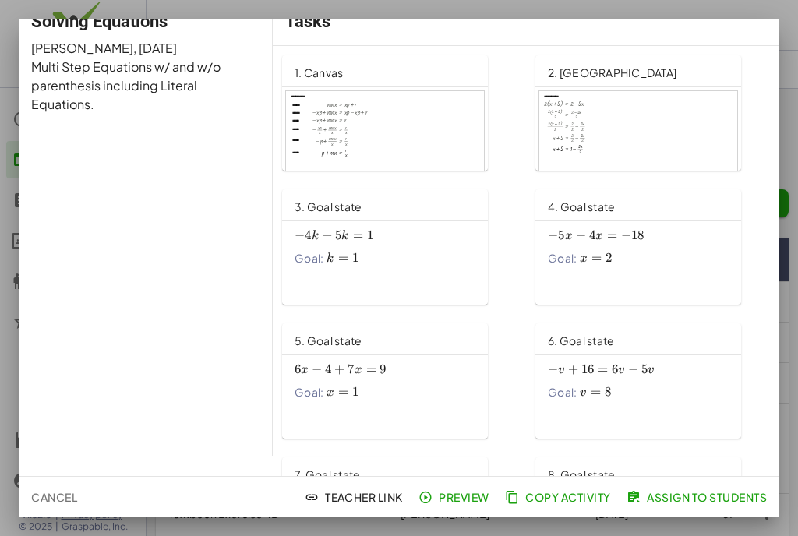
click at [378, 372] on span "7 x =" at bounding box center [364, 370] width 32 height 16
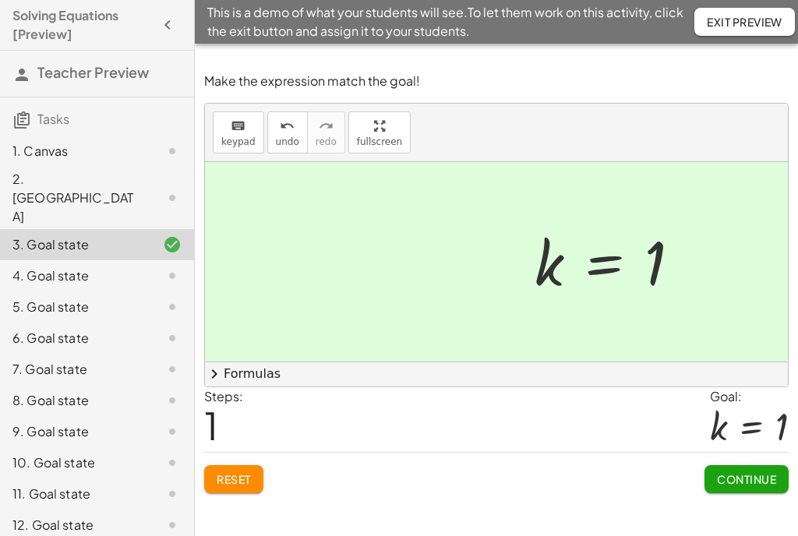
click at [468, 264] on div at bounding box center [496, 261] width 583 height 199
click at [464, 271] on div at bounding box center [496, 261] width 583 height 199
click at [480, 256] on div at bounding box center [496, 261] width 583 height 199
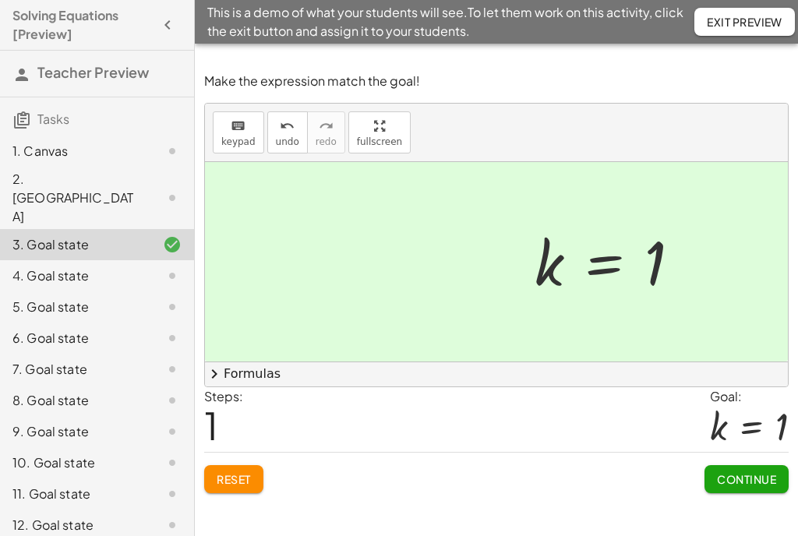
click at [480, 256] on div at bounding box center [496, 261] width 583 height 199
click at [479, 267] on div at bounding box center [496, 261] width 583 height 199
click at [479, 267] on div "− · 4 · k + · 5 · k = 1 · 1 k − · 4 · k + · 5 · k = 1 · 1 · k = 1" at bounding box center [496, 261] width 583 height 199
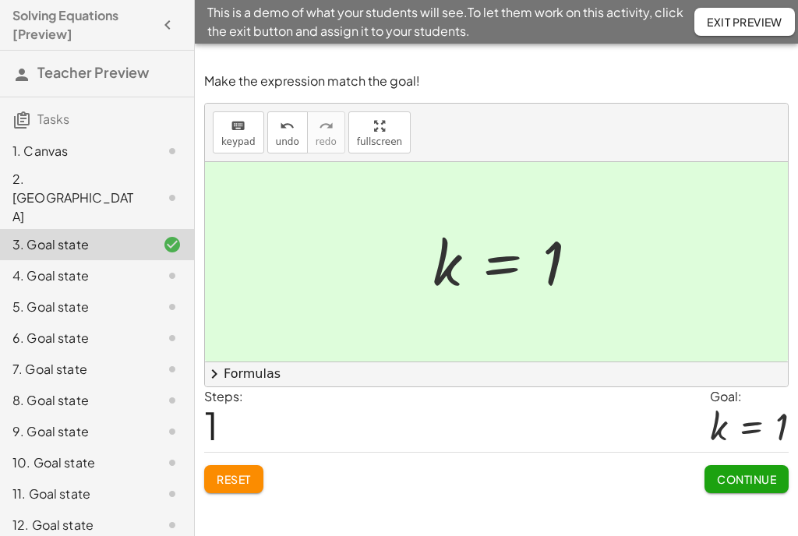
click at [479, 267] on div at bounding box center [512, 262] width 175 height 77
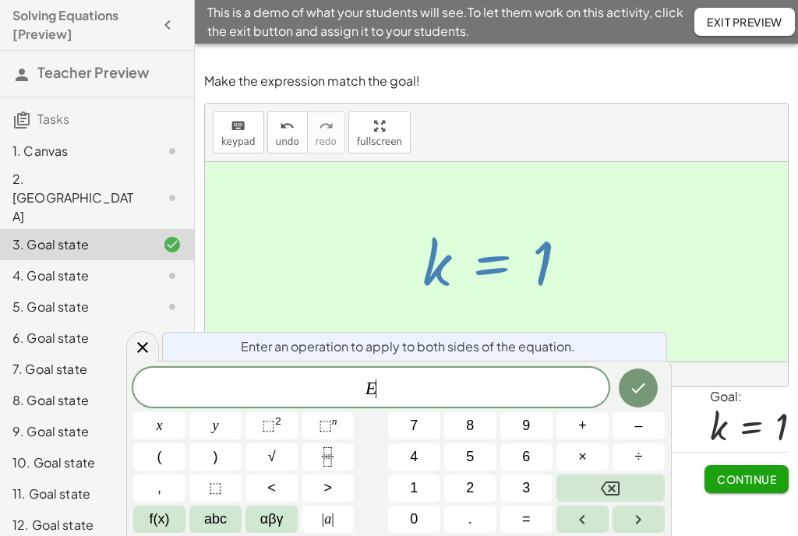
click at [479, 267] on div at bounding box center [502, 262] width 175 height 77
drag, startPoint x: 479, startPoint y: 267, endPoint x: 722, endPoint y: 22, distance: 345.5
click at [479, 266] on div at bounding box center [502, 262] width 175 height 77
click at [479, 264] on div at bounding box center [502, 262] width 175 height 77
click at [754, 30] on button "Exit Preview" at bounding box center [744, 22] width 101 height 28
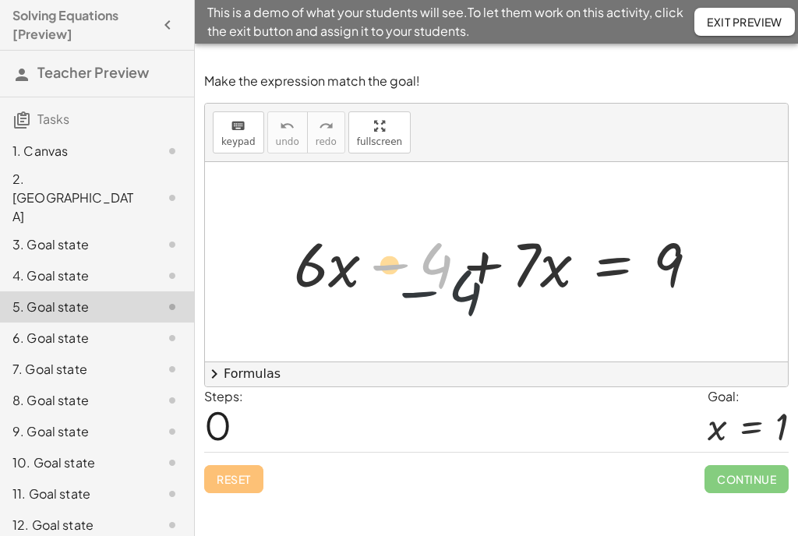
click at [468, 302] on div at bounding box center [502, 262] width 432 height 80
click at [477, 291] on div at bounding box center [502, 262] width 432 height 80
drag, startPoint x: 388, startPoint y: 268, endPoint x: 626, endPoint y: 280, distance: 238.7
click at [626, 280] on div at bounding box center [502, 262] width 432 height 80
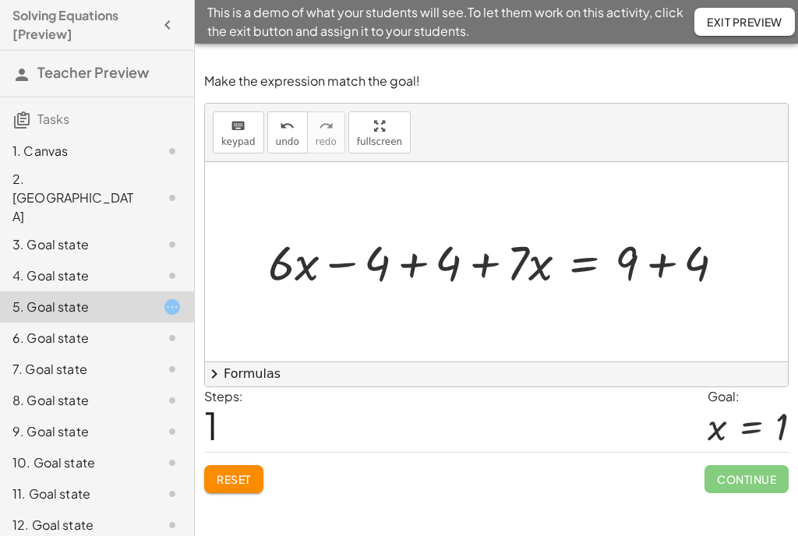
click at [416, 263] on div at bounding box center [502, 261] width 485 height 63
click at [658, 266] on div at bounding box center [573, 261] width 342 height 63
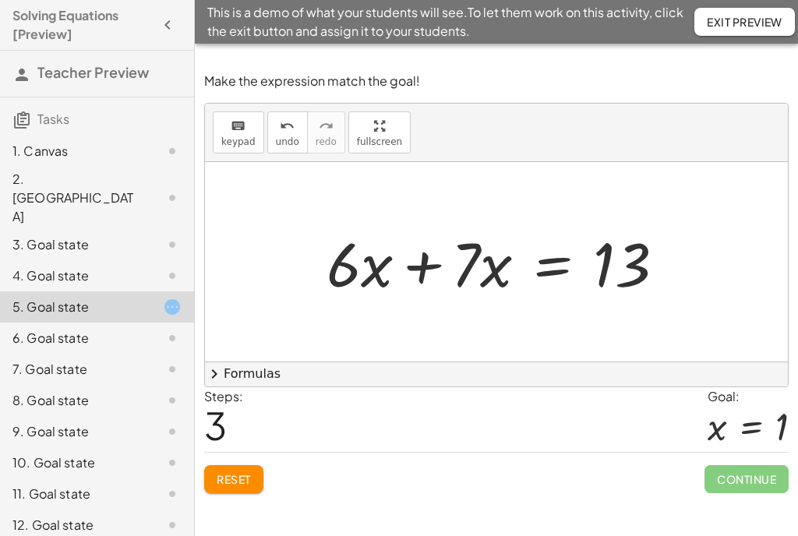
click at [427, 272] on div at bounding box center [502, 262] width 366 height 80
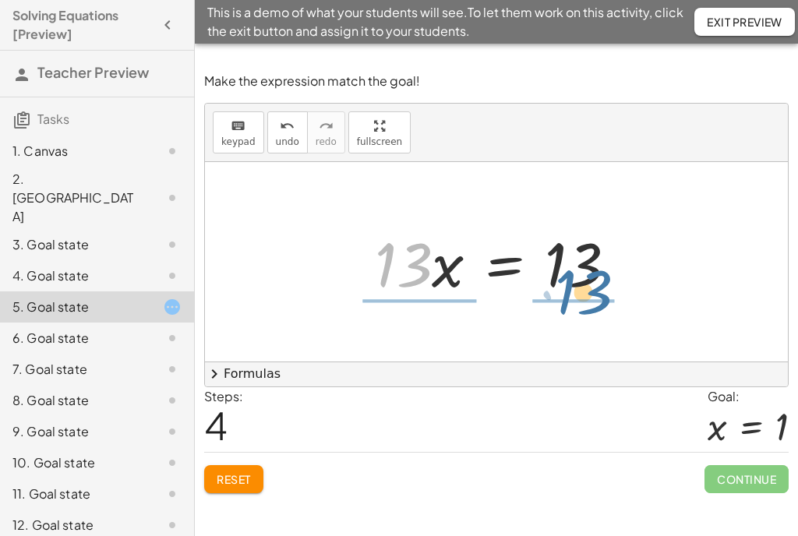
drag, startPoint x: 420, startPoint y: 277, endPoint x: 603, endPoint y: 302, distance: 184.7
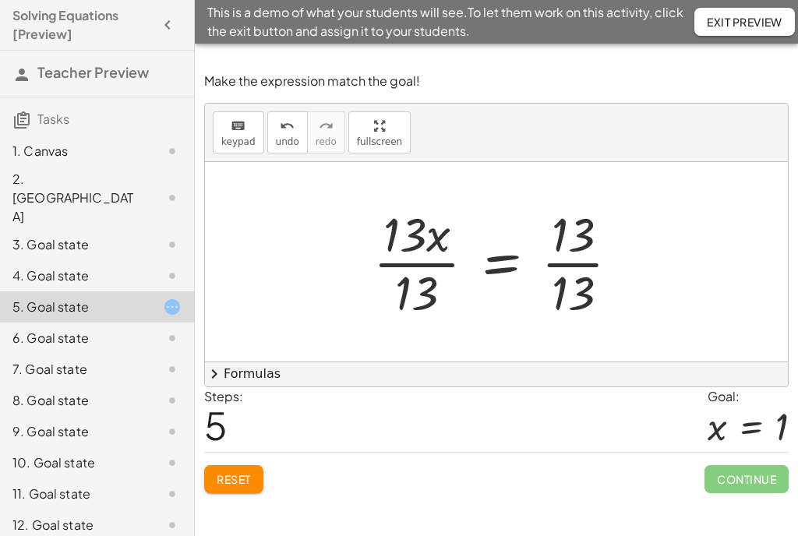
click at [570, 271] on div at bounding box center [502, 262] width 274 height 120
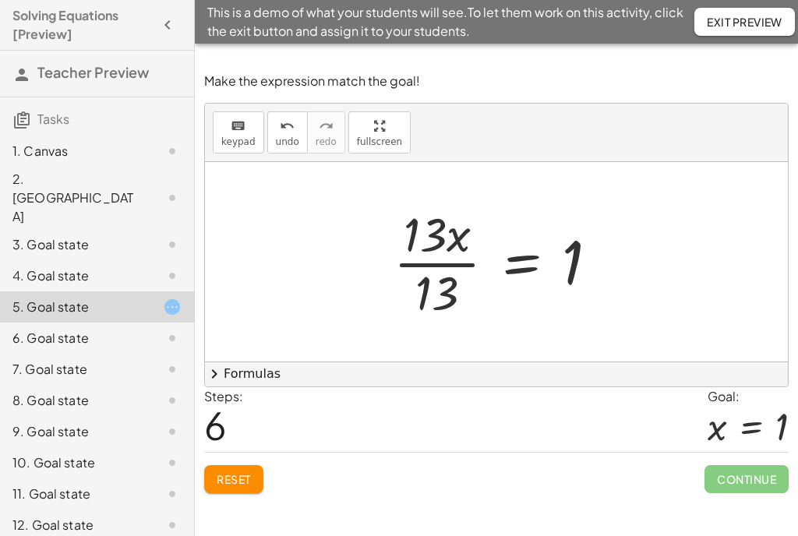
click at [390, 264] on div at bounding box center [502, 262] width 232 height 120
click at [397, 264] on div at bounding box center [502, 262] width 232 height 120
